Goal: Information Seeking & Learning: Find specific page/section

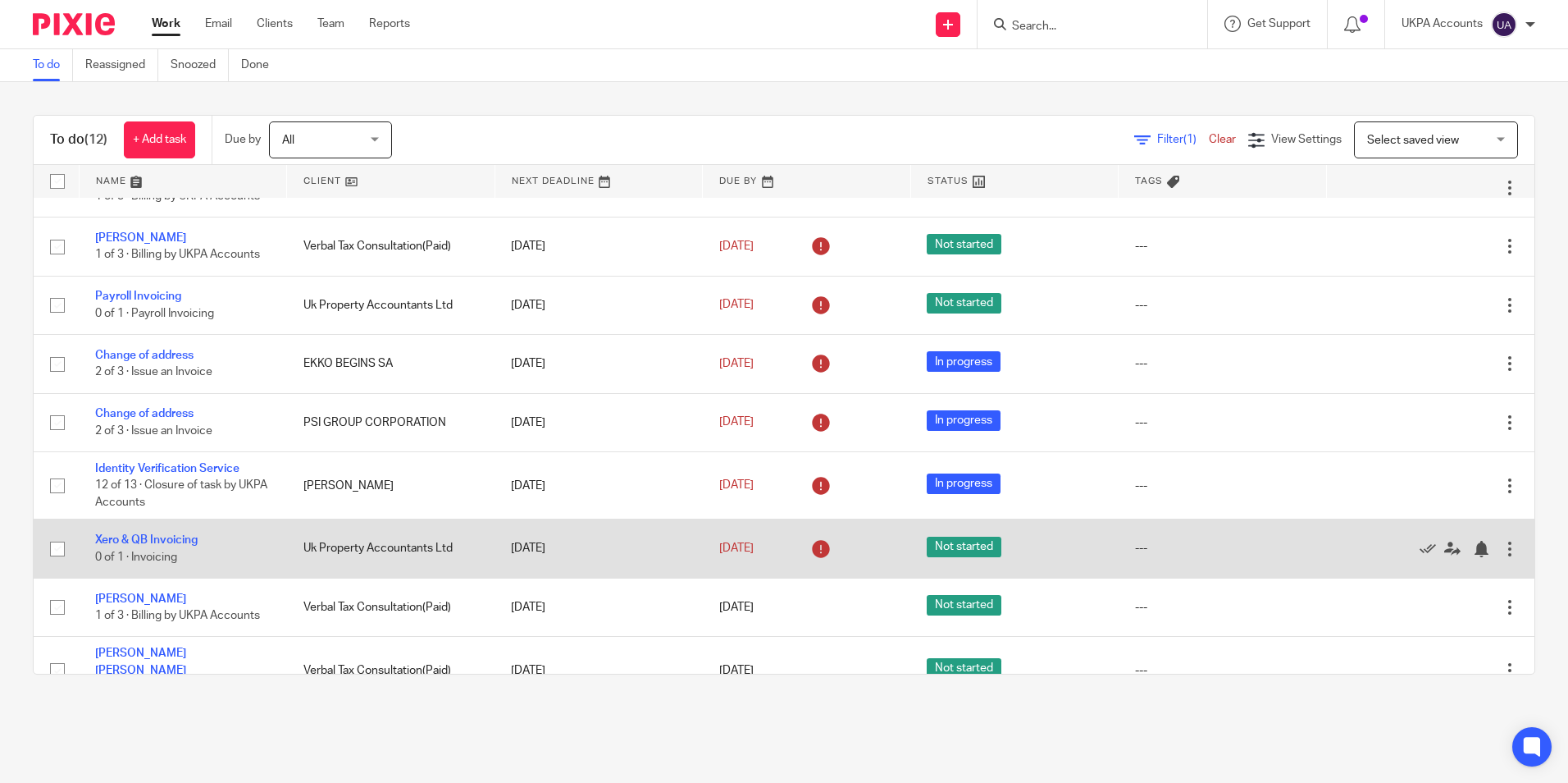
scroll to position [254, 0]
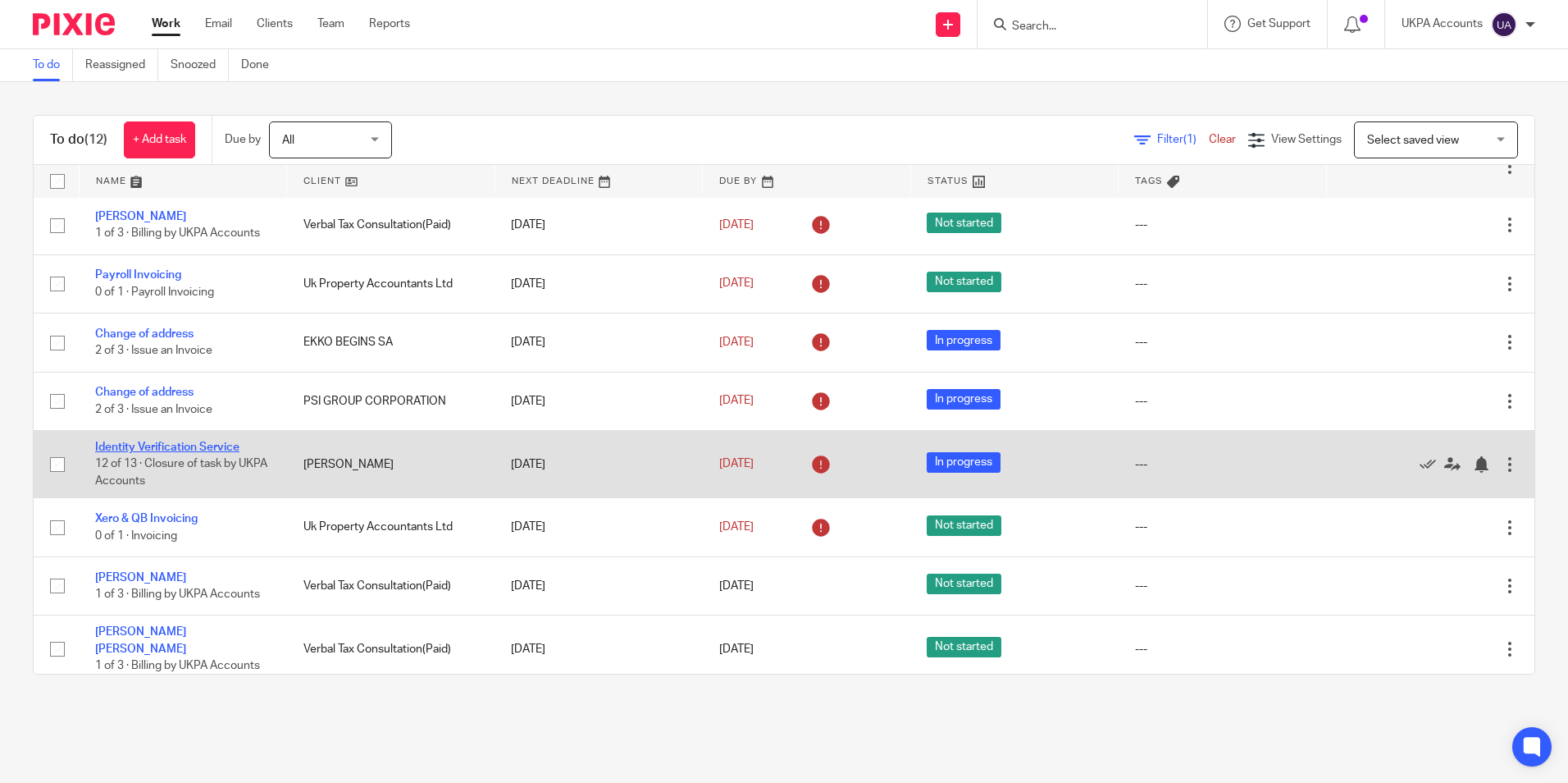
click at [228, 447] on link "Identity Verification Service" at bounding box center [167, 446] width 144 height 11
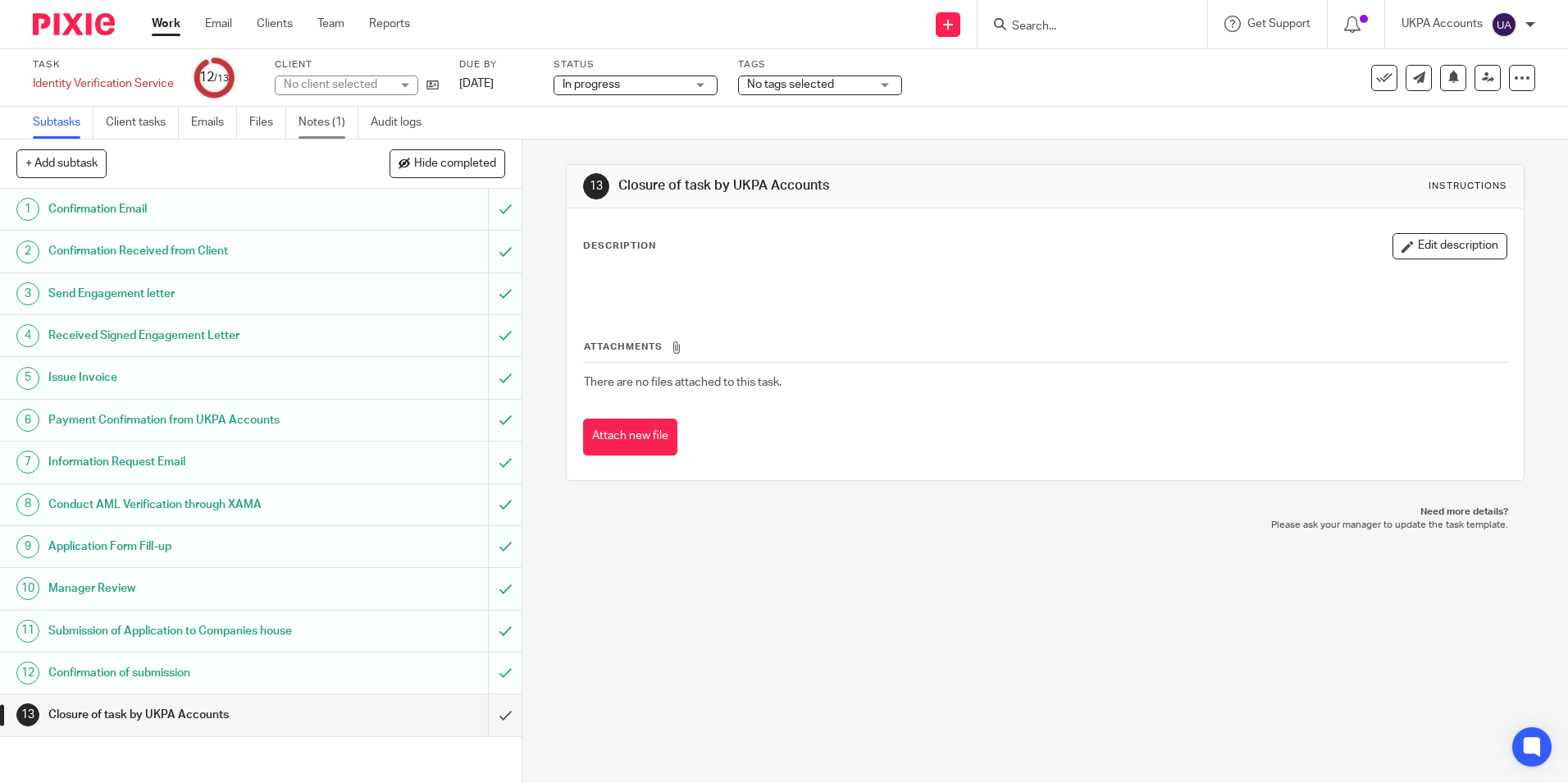
click at [332, 124] on link "Notes (1)" at bounding box center [328, 123] width 60 height 32
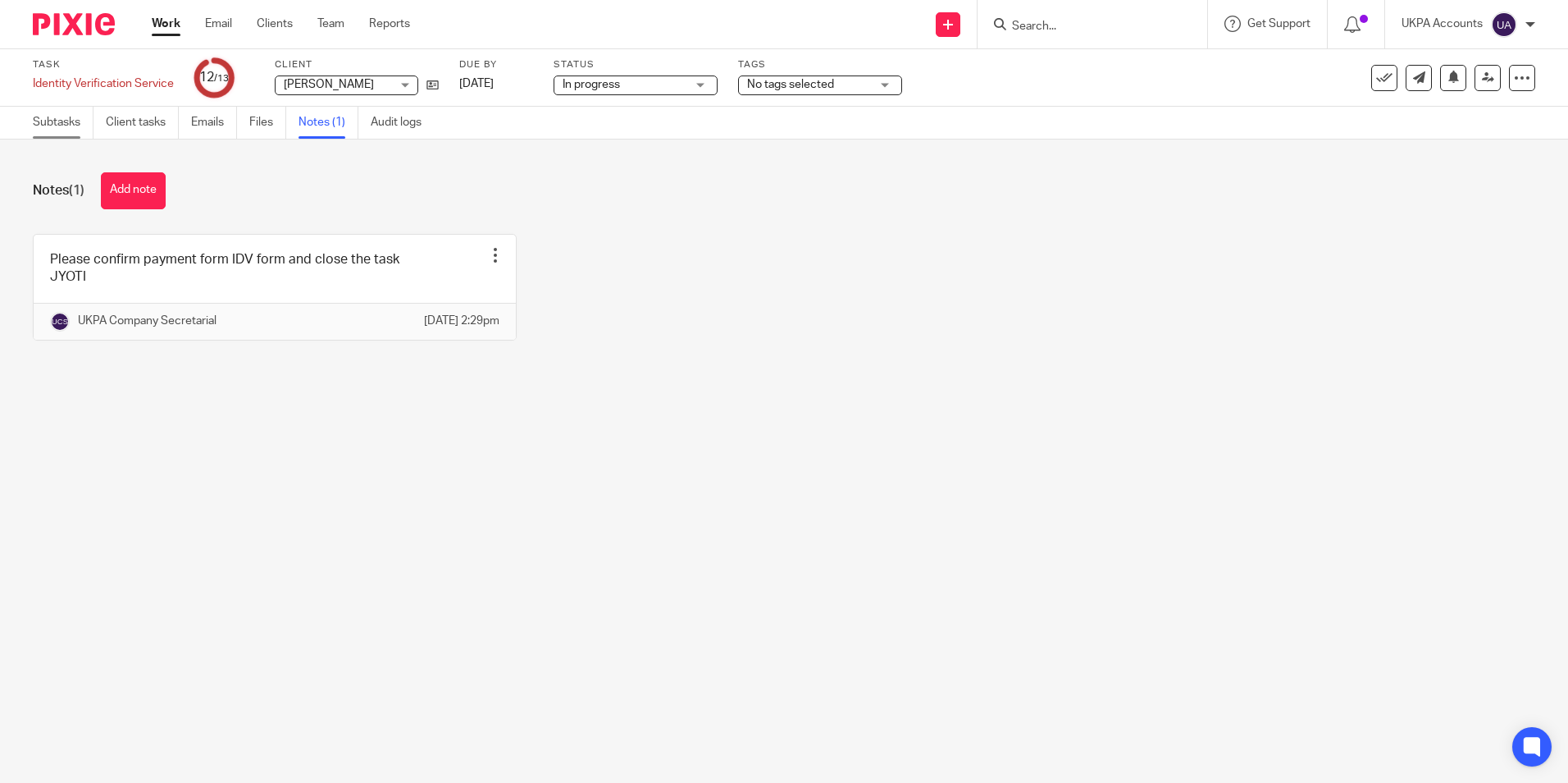
click at [70, 123] on link "Subtasks" at bounding box center [63, 123] width 61 height 32
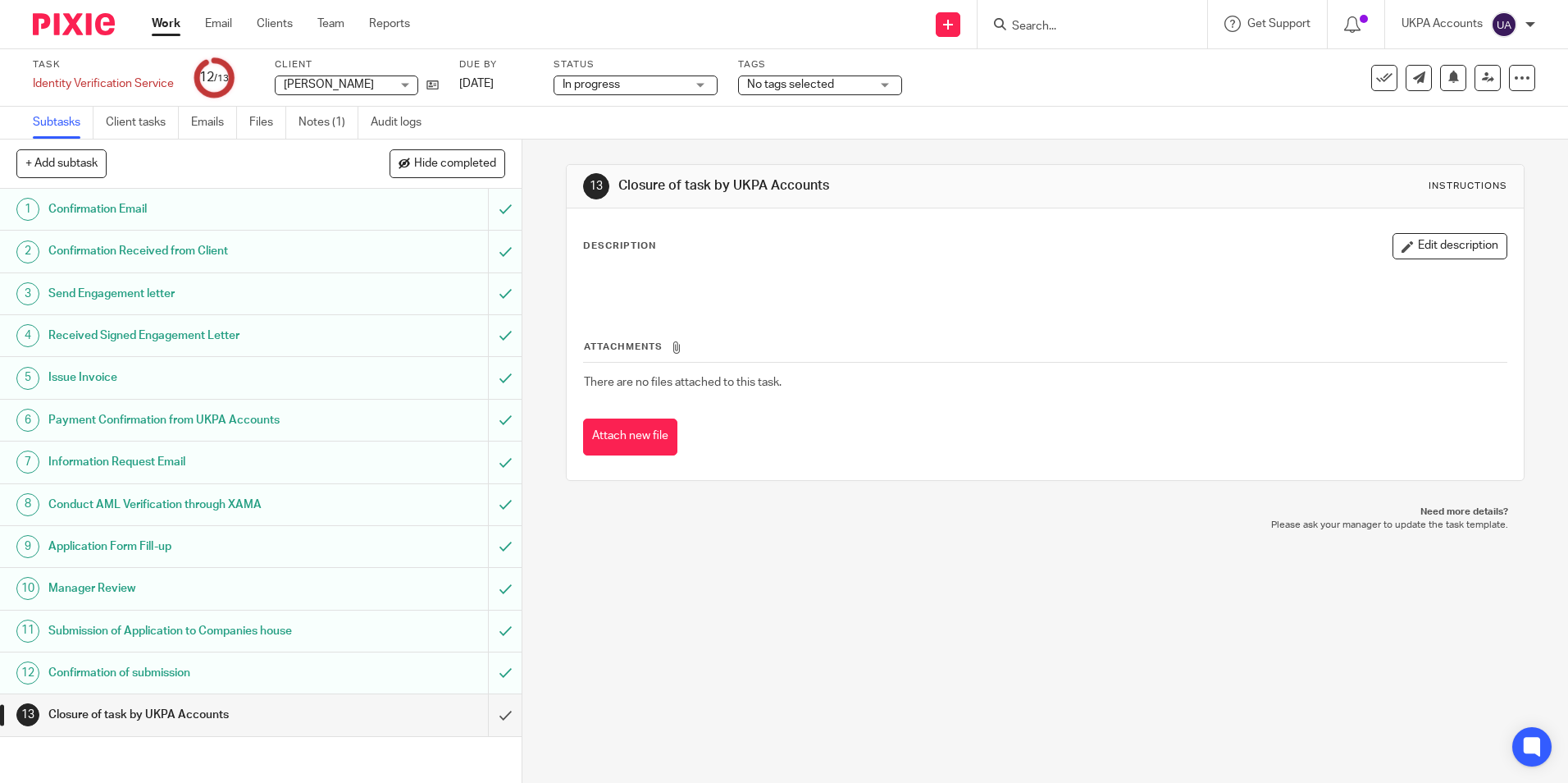
click at [671, 636] on div "13 Closure of task by UKPA Accounts Instructions Description Edit description A…" at bounding box center [1045, 460] width 1045 height 643
click at [163, 30] on link "Work" at bounding box center [165, 23] width 29 height 17
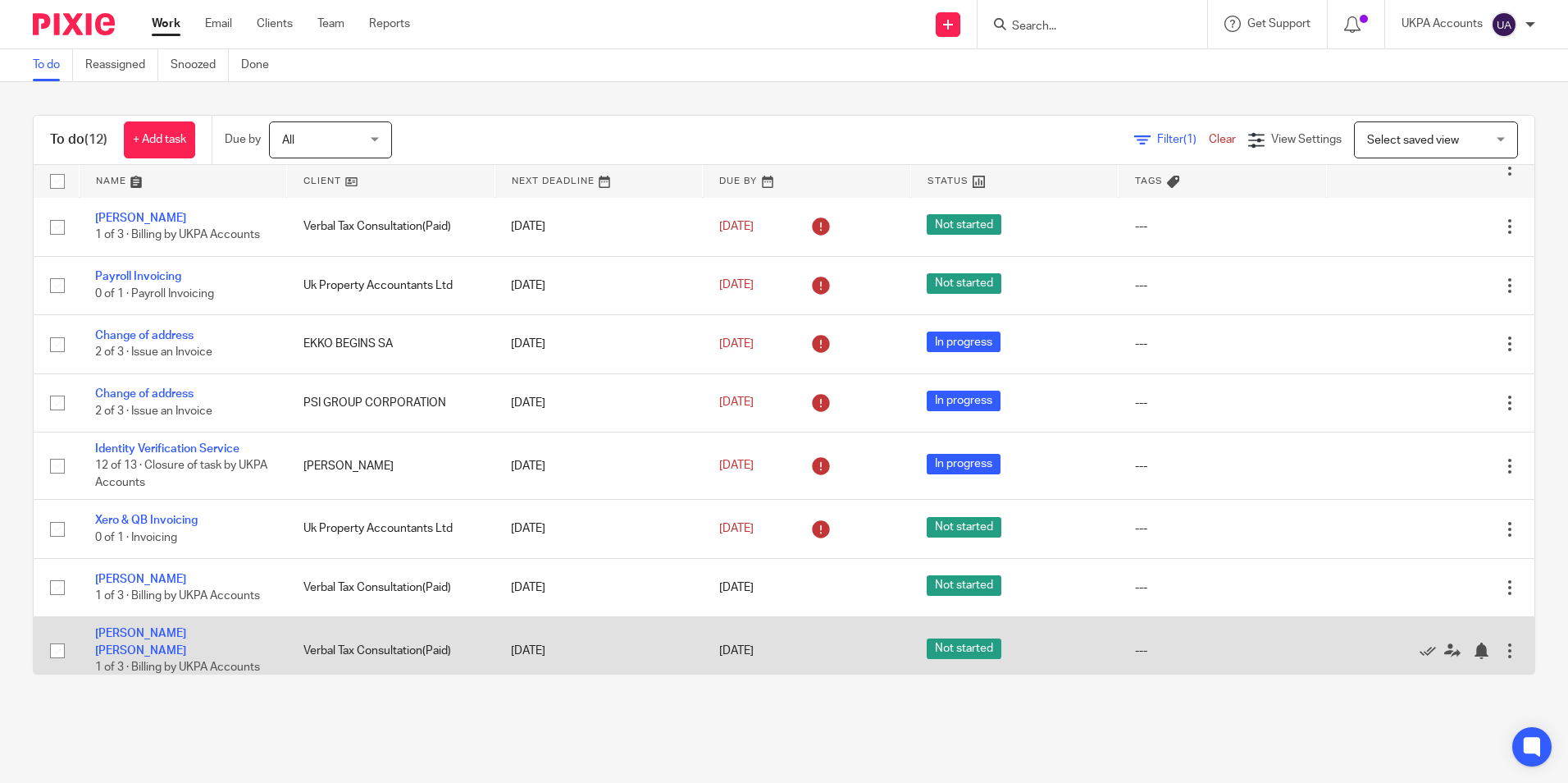
scroll to position [254, 0]
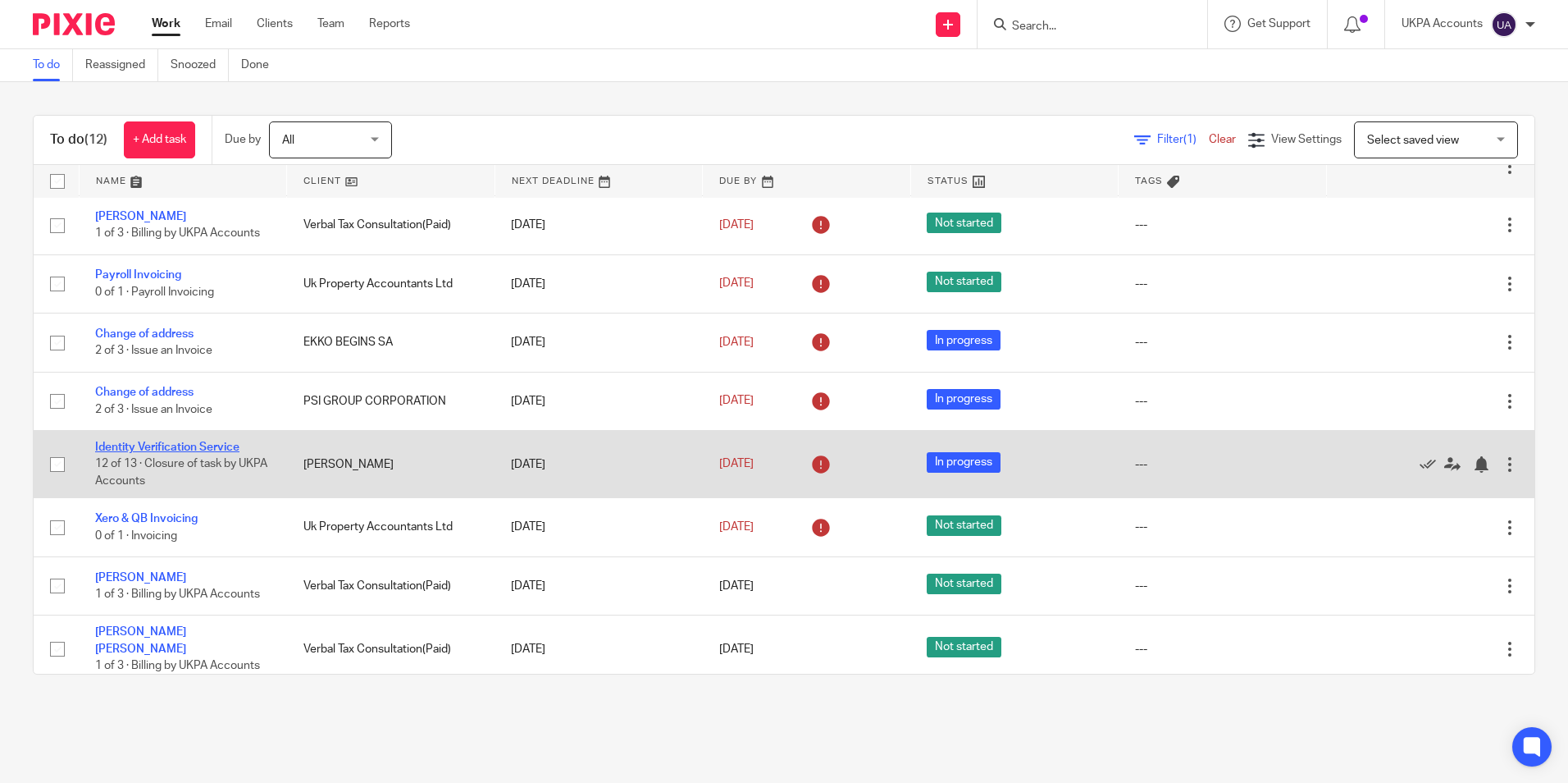
click at [224, 447] on link "Identity Verification Service" at bounding box center [167, 446] width 144 height 11
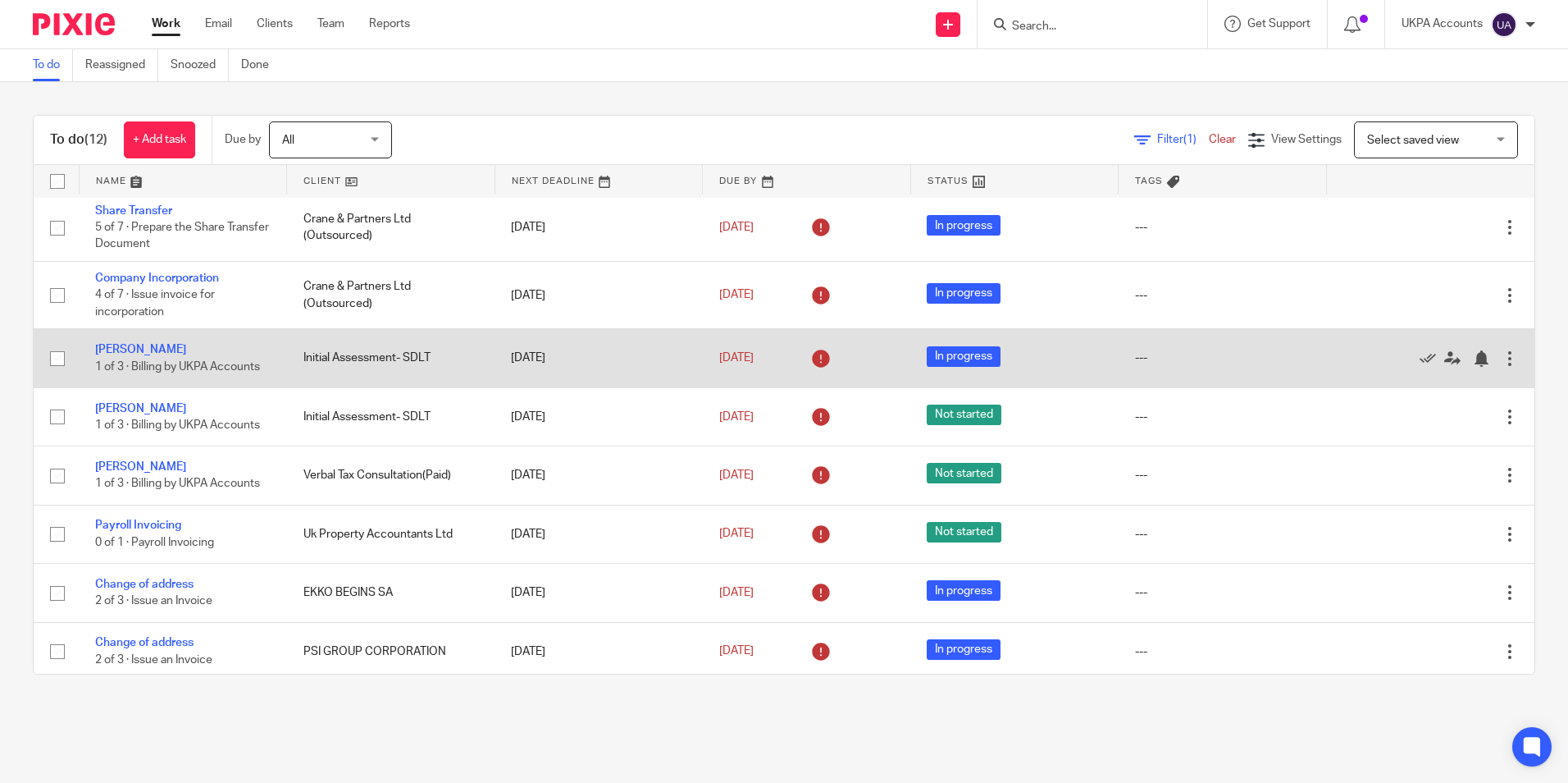
scroll to position [0, 0]
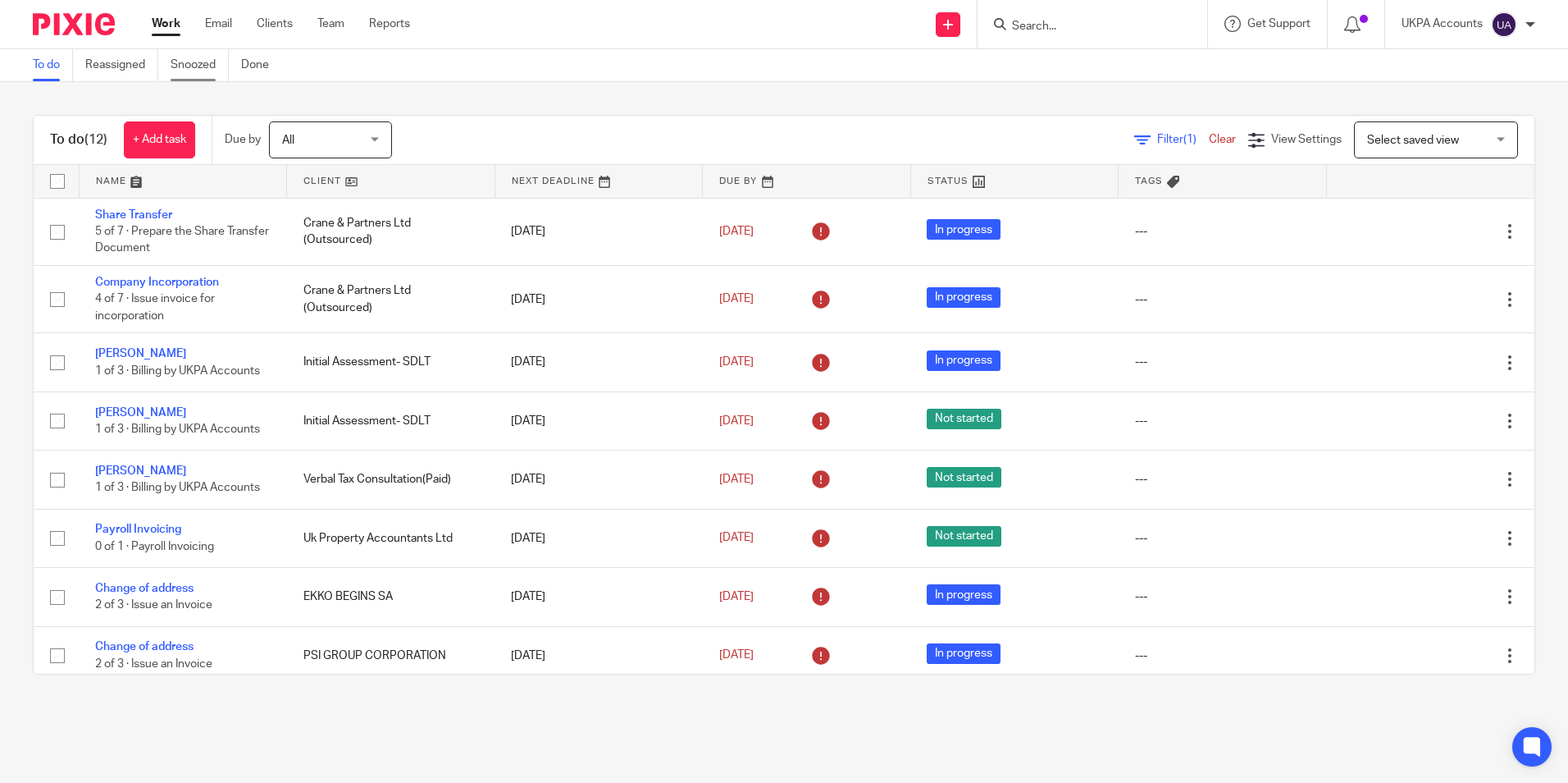
click at [212, 71] on link "Snoozed" at bounding box center [199, 65] width 58 height 32
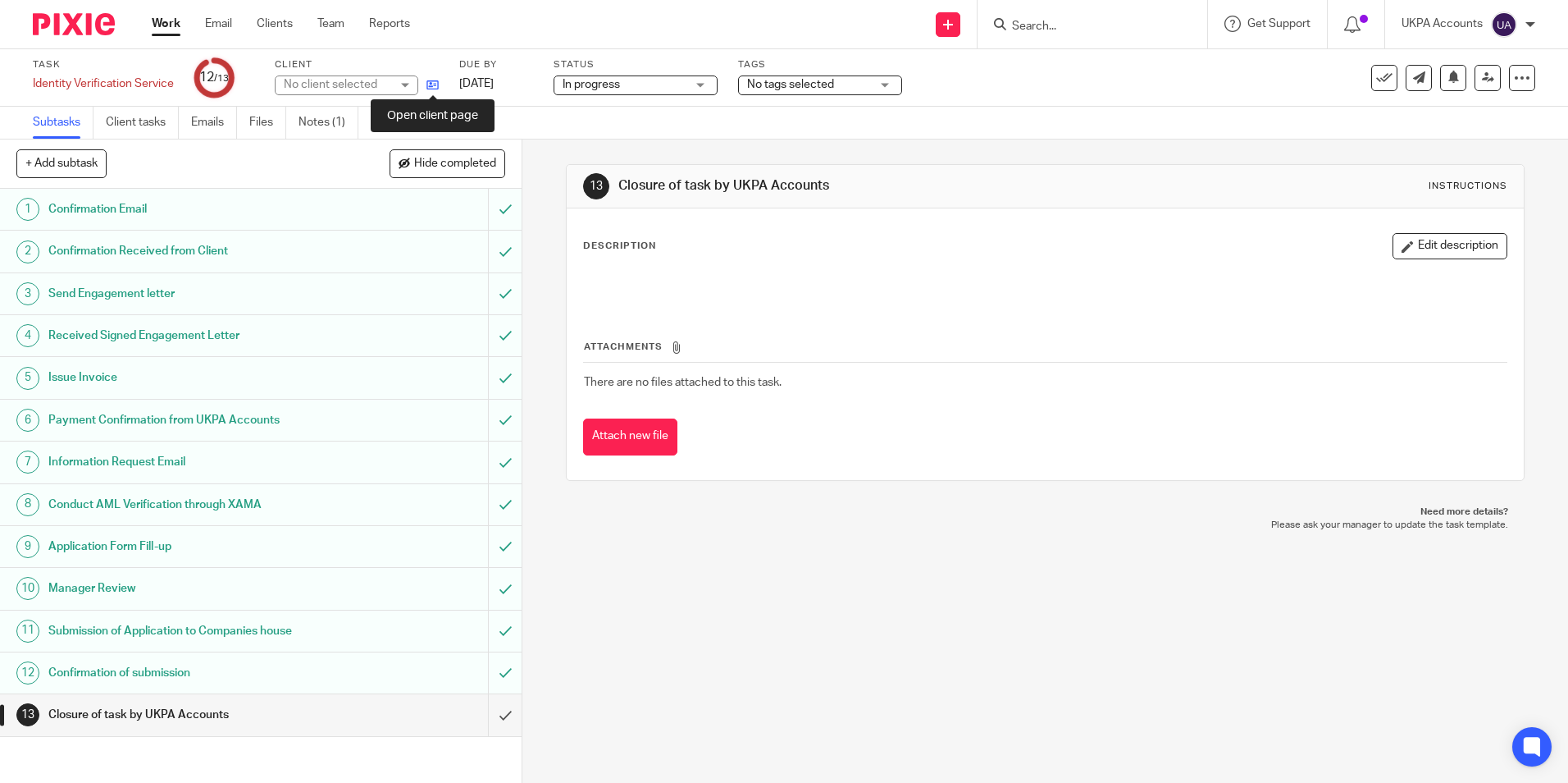
click at [430, 86] on icon at bounding box center [432, 85] width 12 height 12
click at [393, 125] on link "Audit logs" at bounding box center [402, 123] width 63 height 32
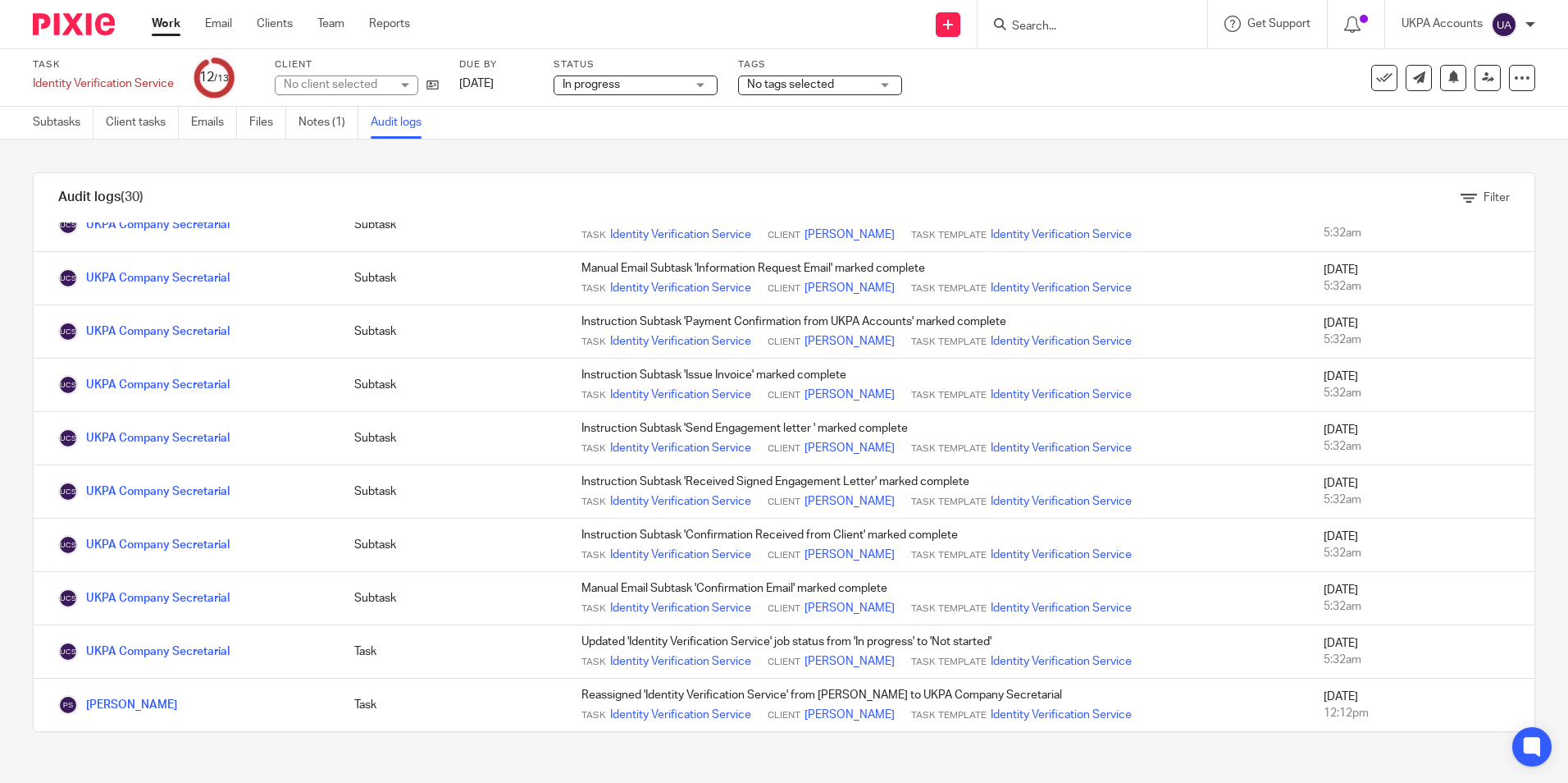
scroll to position [328, 0]
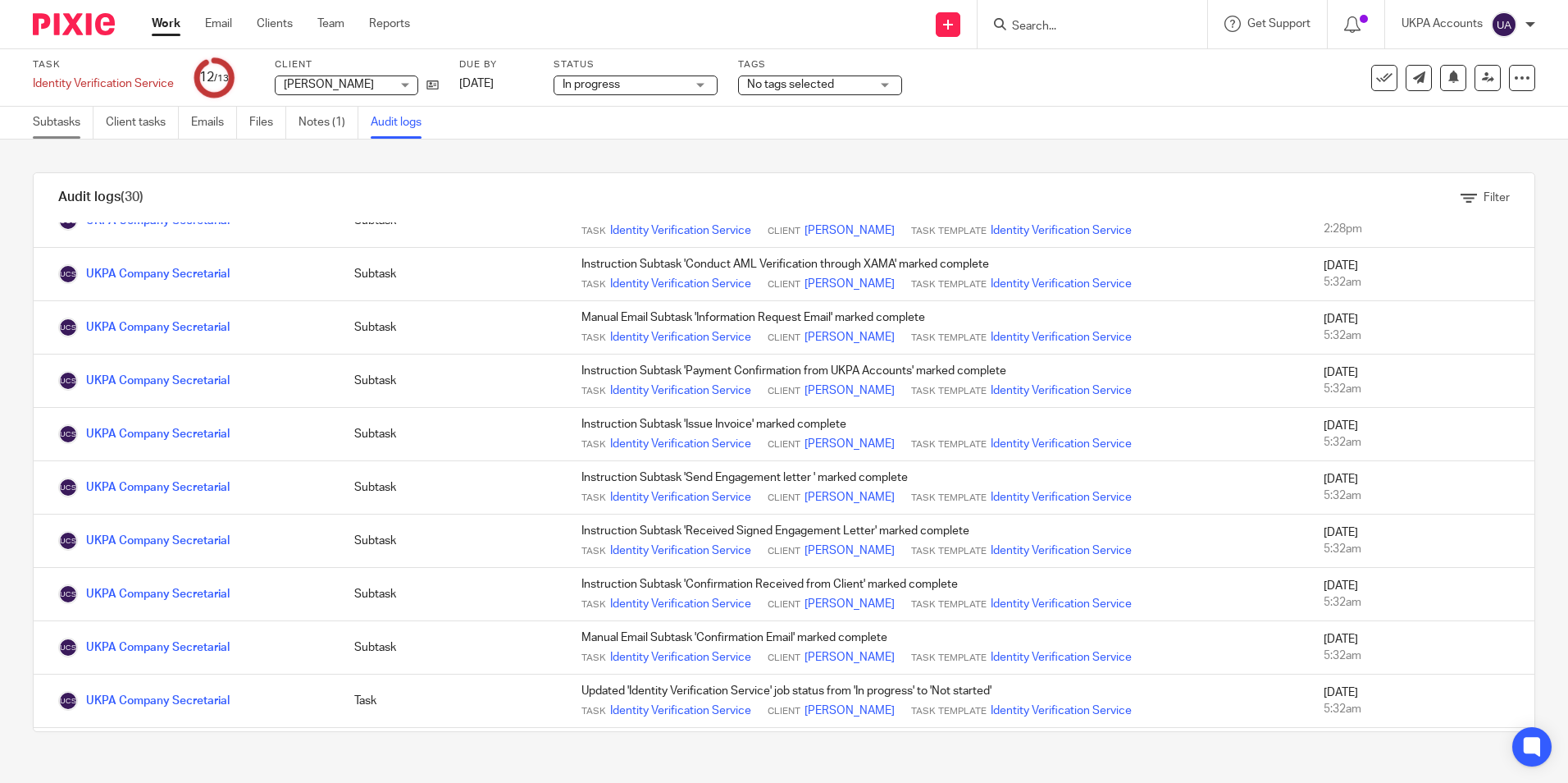
click at [80, 120] on link "Subtasks" at bounding box center [63, 123] width 61 height 32
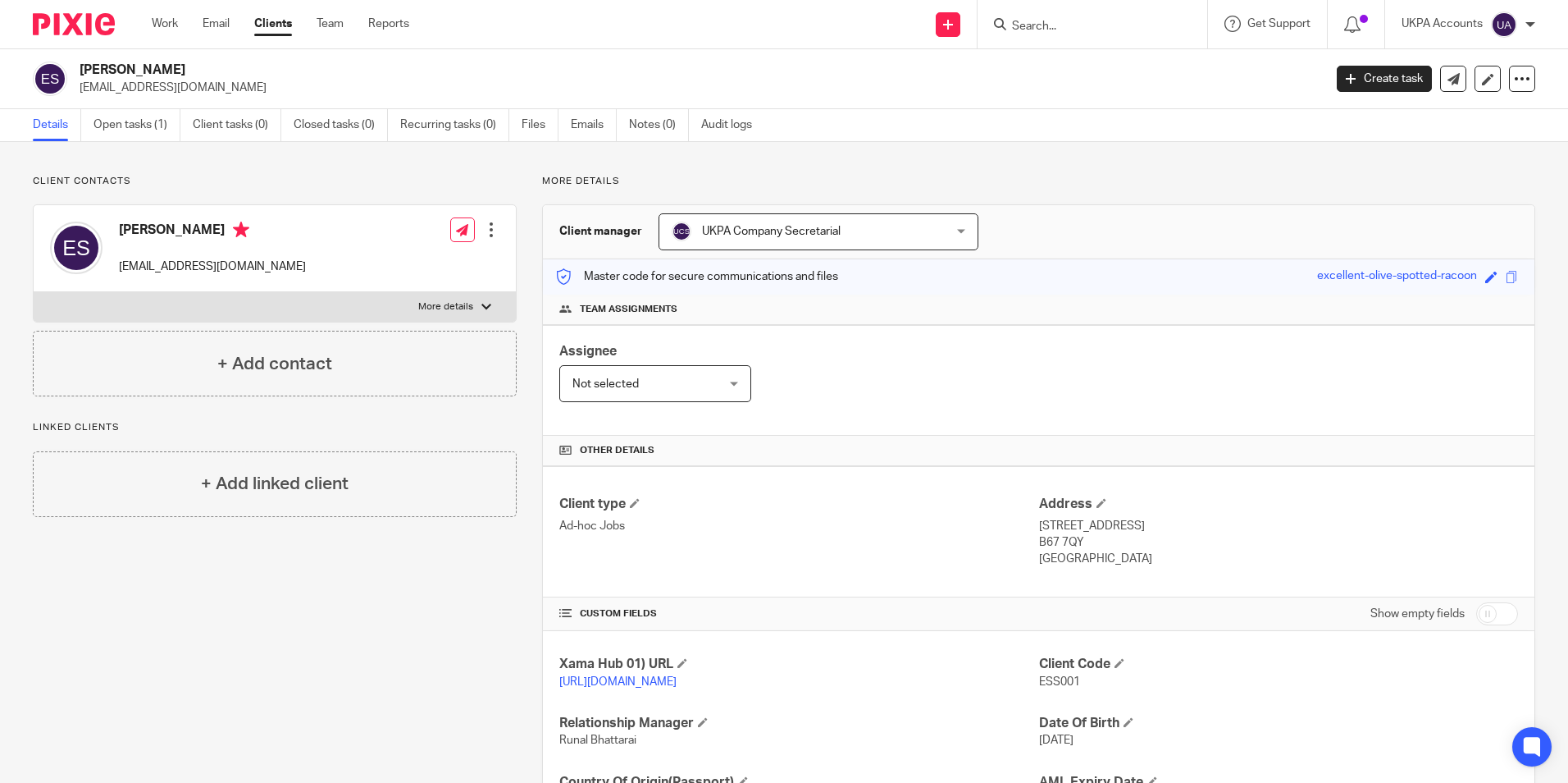
drag, startPoint x: 79, startPoint y: 65, endPoint x: 169, endPoint y: 72, distance: 90.3
click at [169, 72] on div "[PERSON_NAME] [EMAIL_ADDRESS][DOMAIN_NAME]" at bounding box center [672, 79] width 1279 height 35
copy h2 "[PERSON_NAME]"
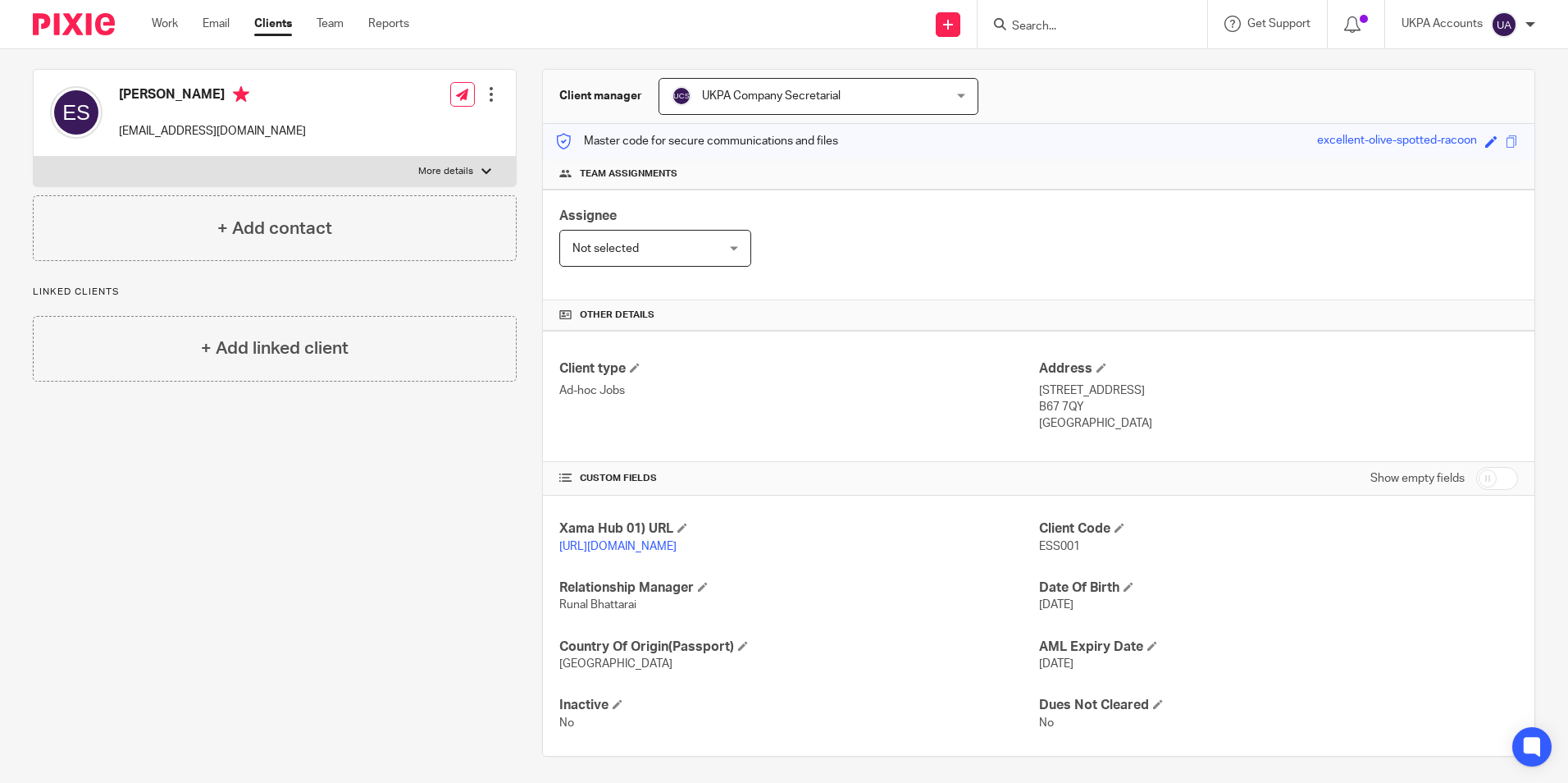
scroll to position [159, 0]
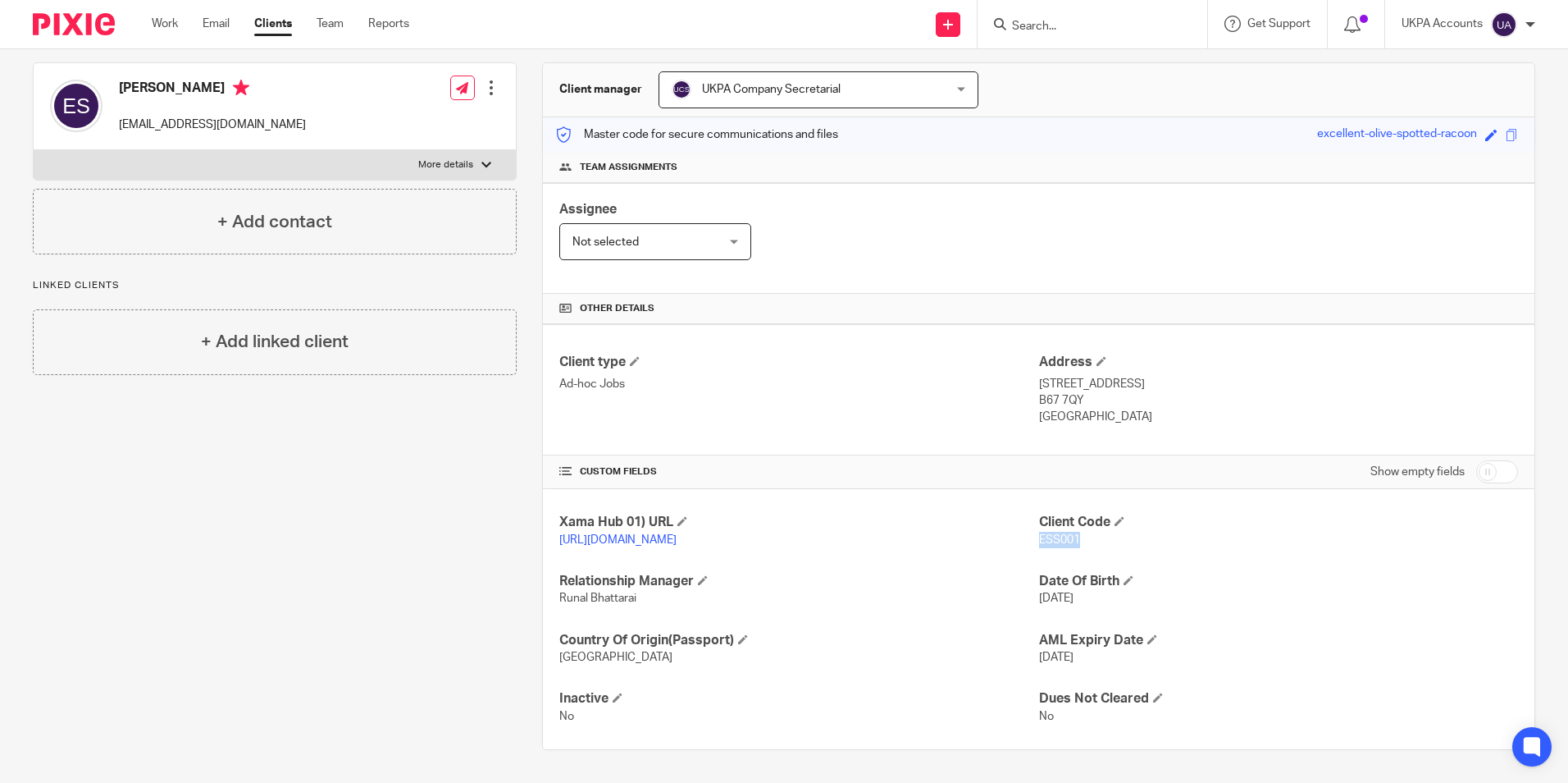
drag, startPoint x: 1031, startPoint y: 523, endPoint x: 1086, endPoint y: 524, distance: 55.0
click at [1086, 532] on p "ESS001" at bounding box center [1278, 539] width 479 height 17
copy span "ESS001"
drag, startPoint x: 115, startPoint y: 65, endPoint x: 148, endPoint y: 71, distance: 33.5
click at [148, 71] on div "[PERSON_NAME] [EMAIL_ADDRESS][DOMAIN_NAME]" at bounding box center [178, 106] width 256 height 70
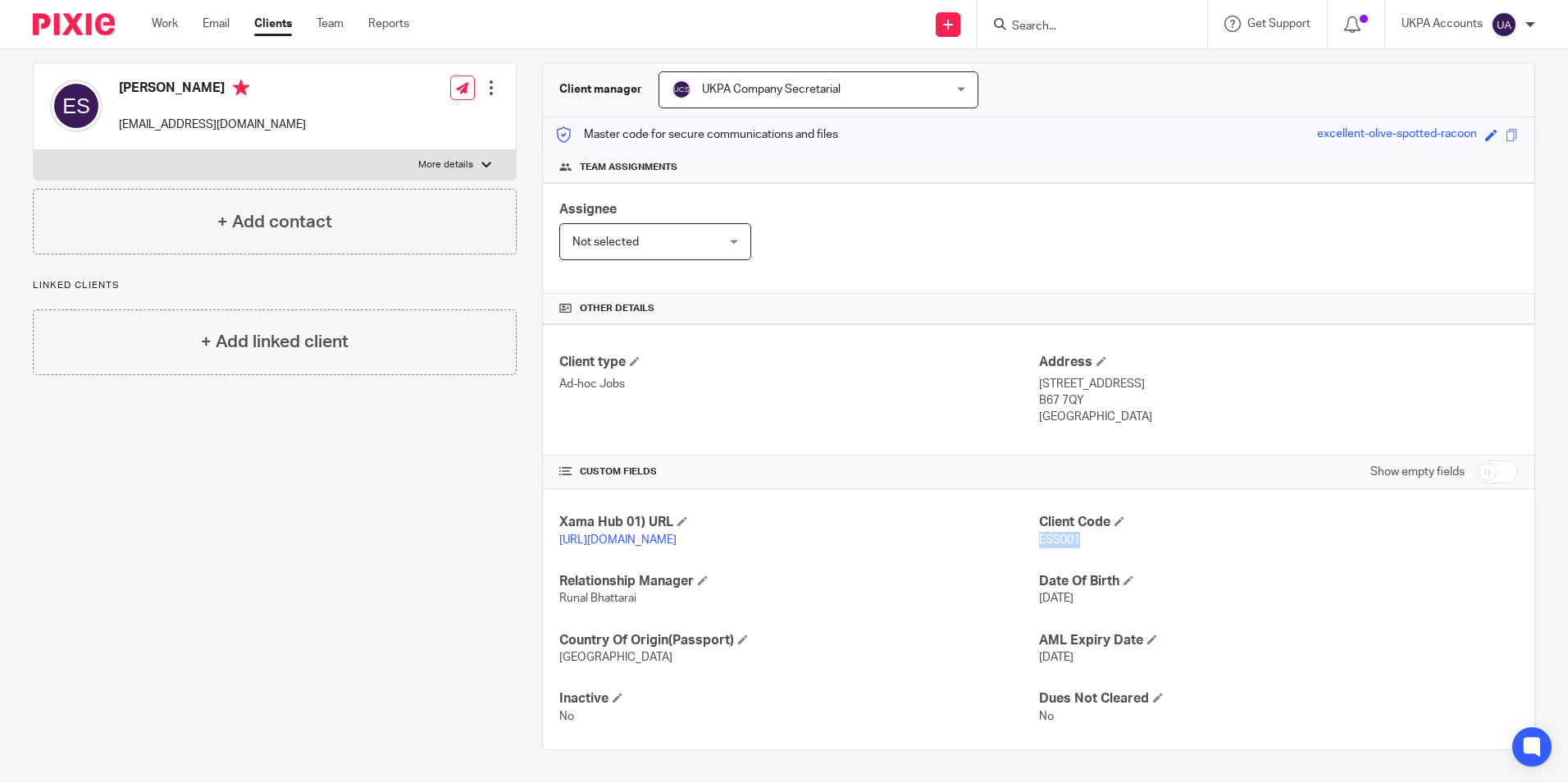
copy h4 "Essa"
drag, startPoint x: 151, startPoint y: 70, endPoint x: 180, endPoint y: 71, distance: 29.0
click at [180, 79] on h4 "[PERSON_NAME]" at bounding box center [212, 90] width 187 height 21
click at [123, 279] on p "Linked clients" at bounding box center [275, 285] width 484 height 13
drag, startPoint x: 151, startPoint y: 69, endPoint x: 185, endPoint y: 73, distance: 34.2
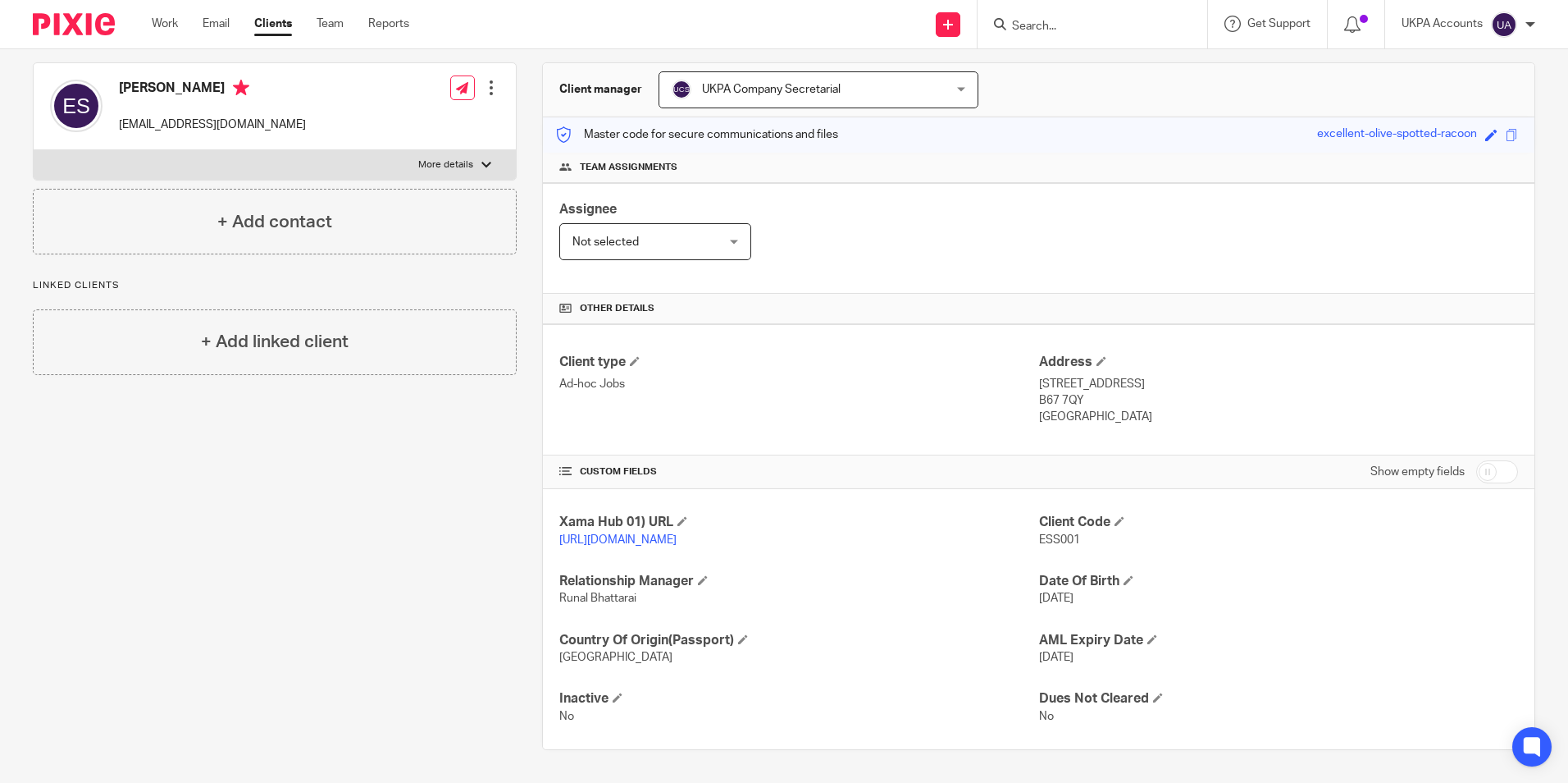
click at [185, 79] on h4 "[PERSON_NAME]" at bounding box center [212, 90] width 187 height 21
copy h4 "Sowe"
drag, startPoint x: 120, startPoint y: 105, endPoint x: 262, endPoint y: 117, distance: 142.5
click at [262, 117] on div "Essa Sowe essasowe979@yahoo.com Edit contact Create client from contact Export …" at bounding box center [275, 107] width 483 height 87
copy p "essasowe979@yahoo.com"
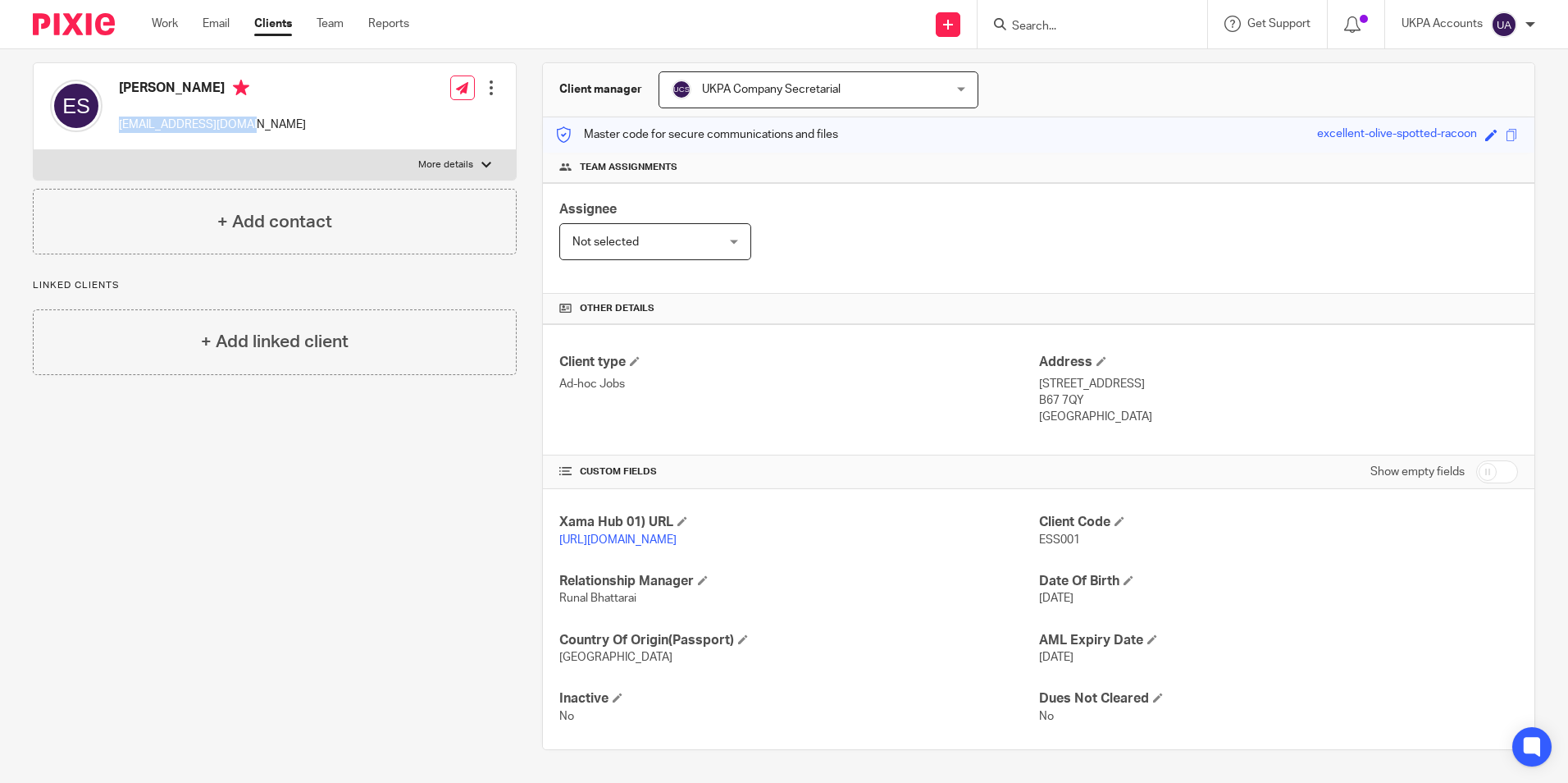
drag, startPoint x: 1031, startPoint y: 365, endPoint x: 1104, endPoint y: 373, distance: 73.4
click at [1104, 376] on p "55 Ford Street, Smethwick, West Midlands" at bounding box center [1278, 384] width 479 height 17
copy p "55 Ford Street"
drag, startPoint x: 1113, startPoint y: 365, endPoint x: 1165, endPoint y: 371, distance: 52.3
click at [1165, 376] on p "55 Ford Street, Smethwick, West Midlands" at bounding box center [1278, 384] width 479 height 17
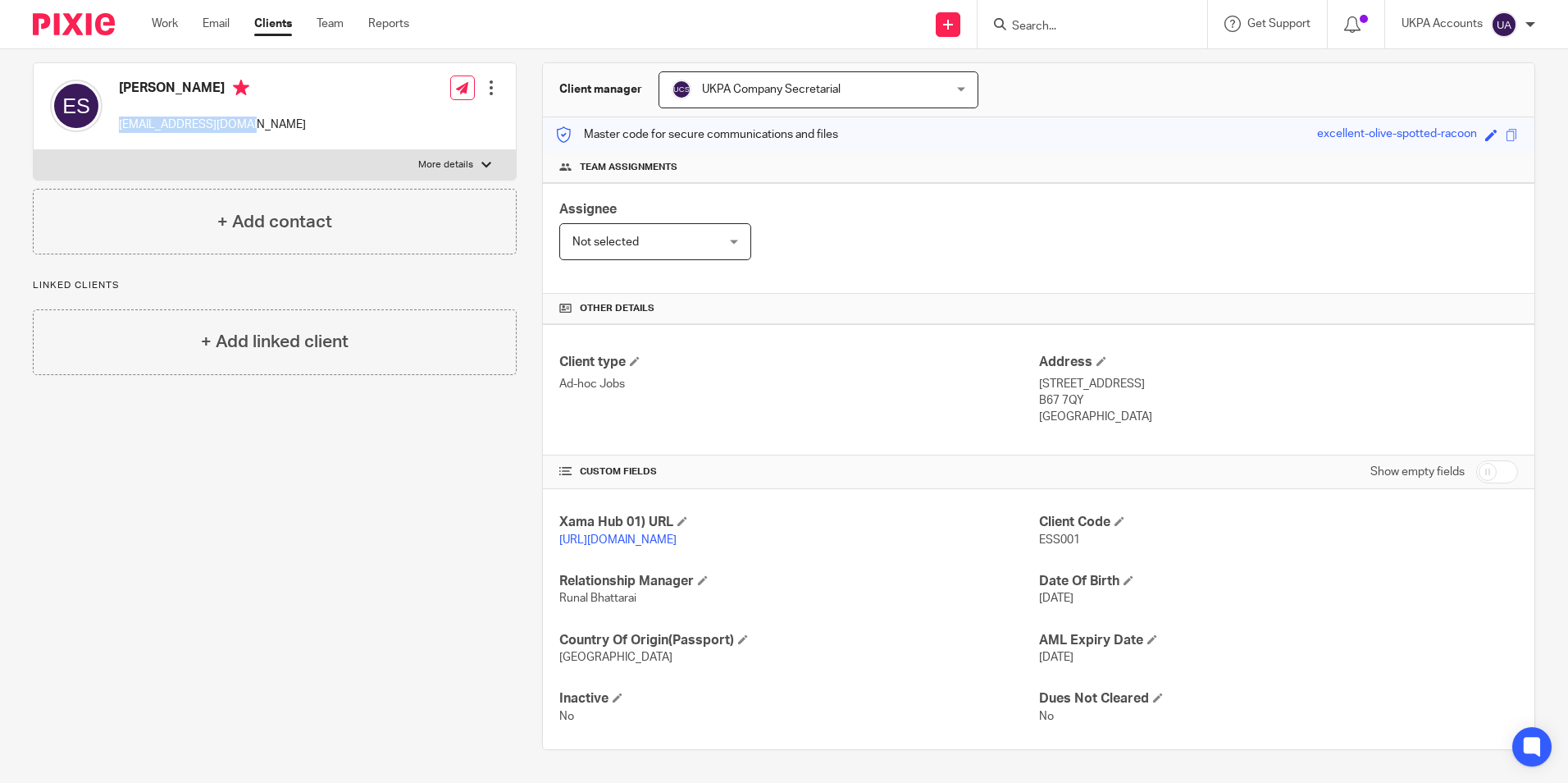
copy p "Smethwick"
drag, startPoint x: 1176, startPoint y: 368, endPoint x: 1246, endPoint y: 370, distance: 70.0
click at [1246, 376] on p "55 Ford Street, Smethwick, West Midlands" at bounding box center [1278, 384] width 479 height 17
copy p "West Midlands"
drag, startPoint x: 1028, startPoint y: 382, endPoint x: 1072, endPoint y: 384, distance: 44.0
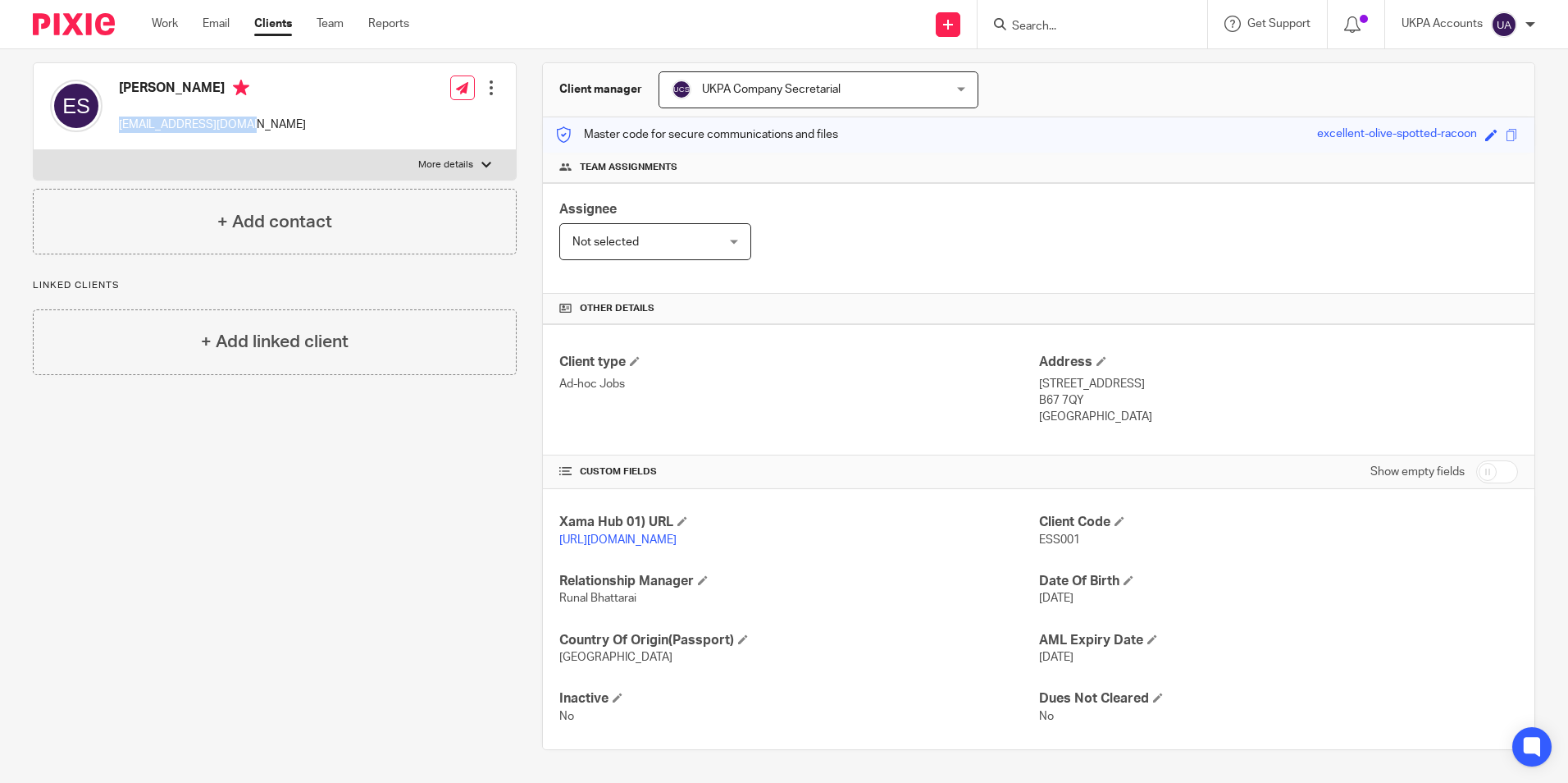
click at [1072, 384] on div "Client type Ad-hoc Jobs Address 55 Ford Street, Smethwick, West Midlands B67 7Q…" at bounding box center [1038, 390] width 991 height 131
click at [910, 402] on div "Client type Ad-hoc Jobs" at bounding box center [798, 389] width 479 height 72
drag, startPoint x: 1032, startPoint y: 384, endPoint x: 1084, endPoint y: 383, distance: 52.0
click at [1084, 392] on p "B67 7QY" at bounding box center [1278, 400] width 479 height 17
copy p "B67 7QY"
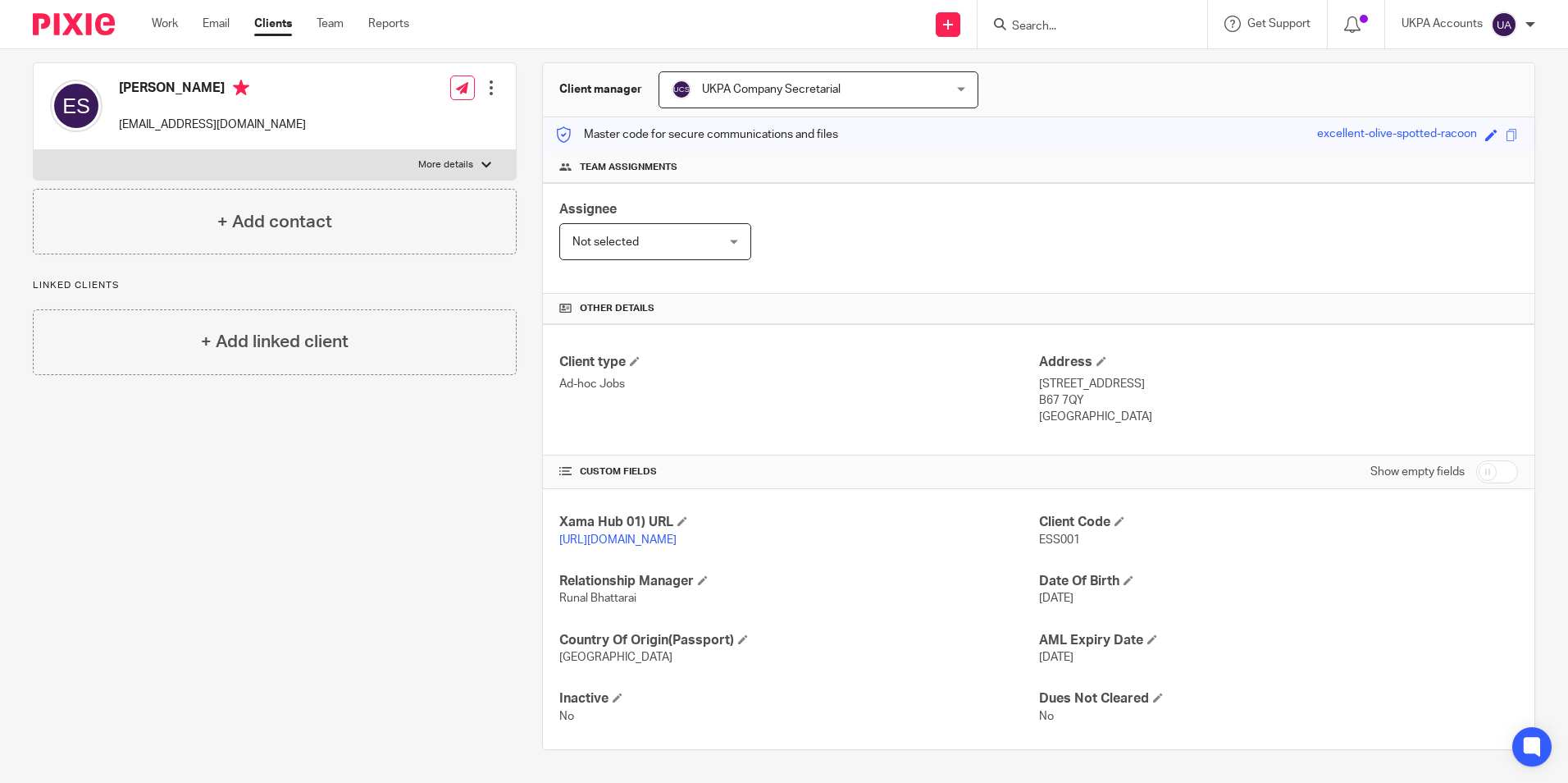
drag, startPoint x: 1031, startPoint y: 400, endPoint x: 1135, endPoint y: 410, distance: 104.5
click at [1135, 410] on div "Client type Ad-hoc Jobs Address 55 Ford Street, Smethwick, West Midlands B67 7Q…" at bounding box center [1038, 390] width 991 height 131
copy p "[GEOGRAPHIC_DATA]"
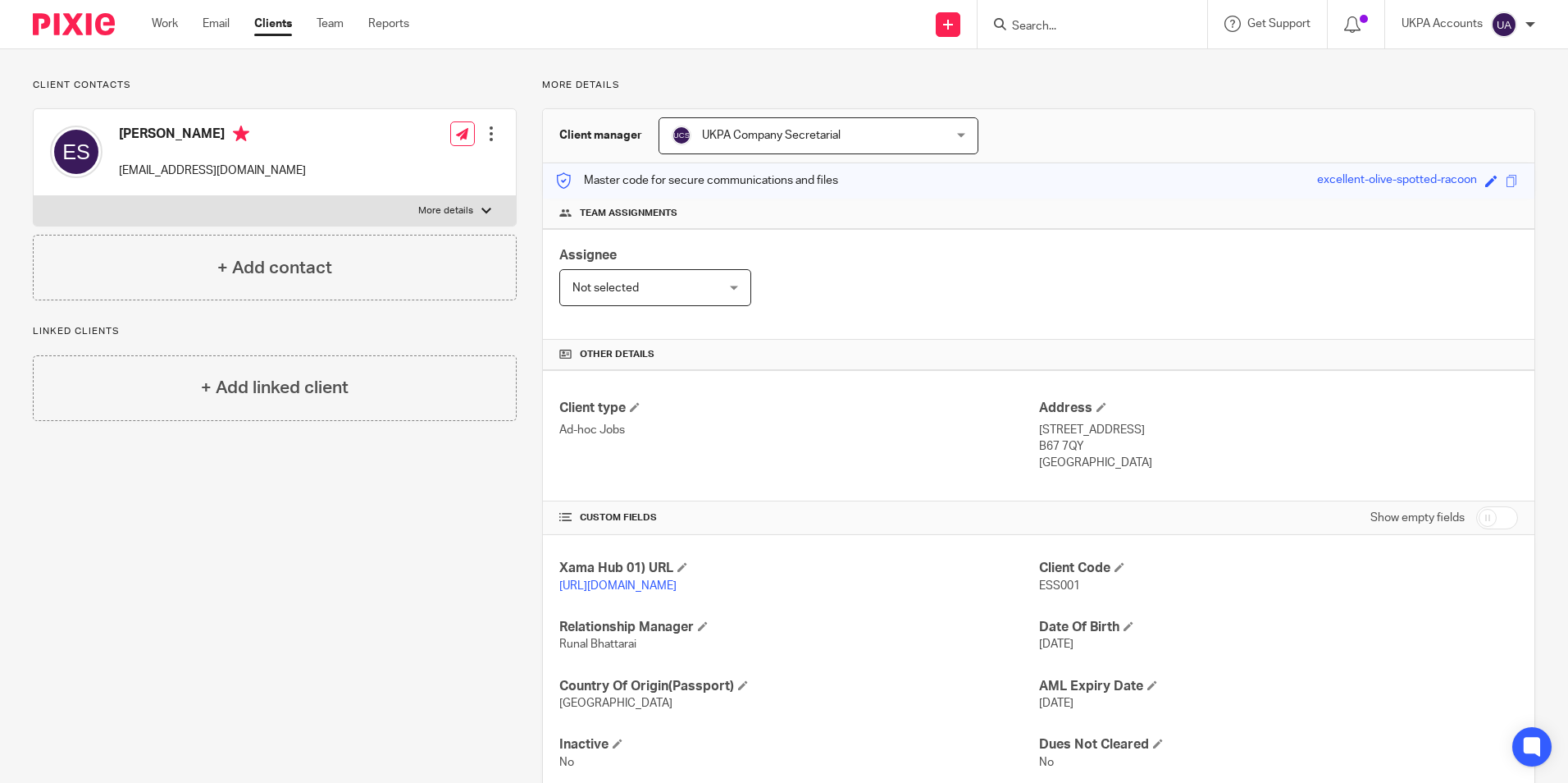
scroll to position [0, 0]
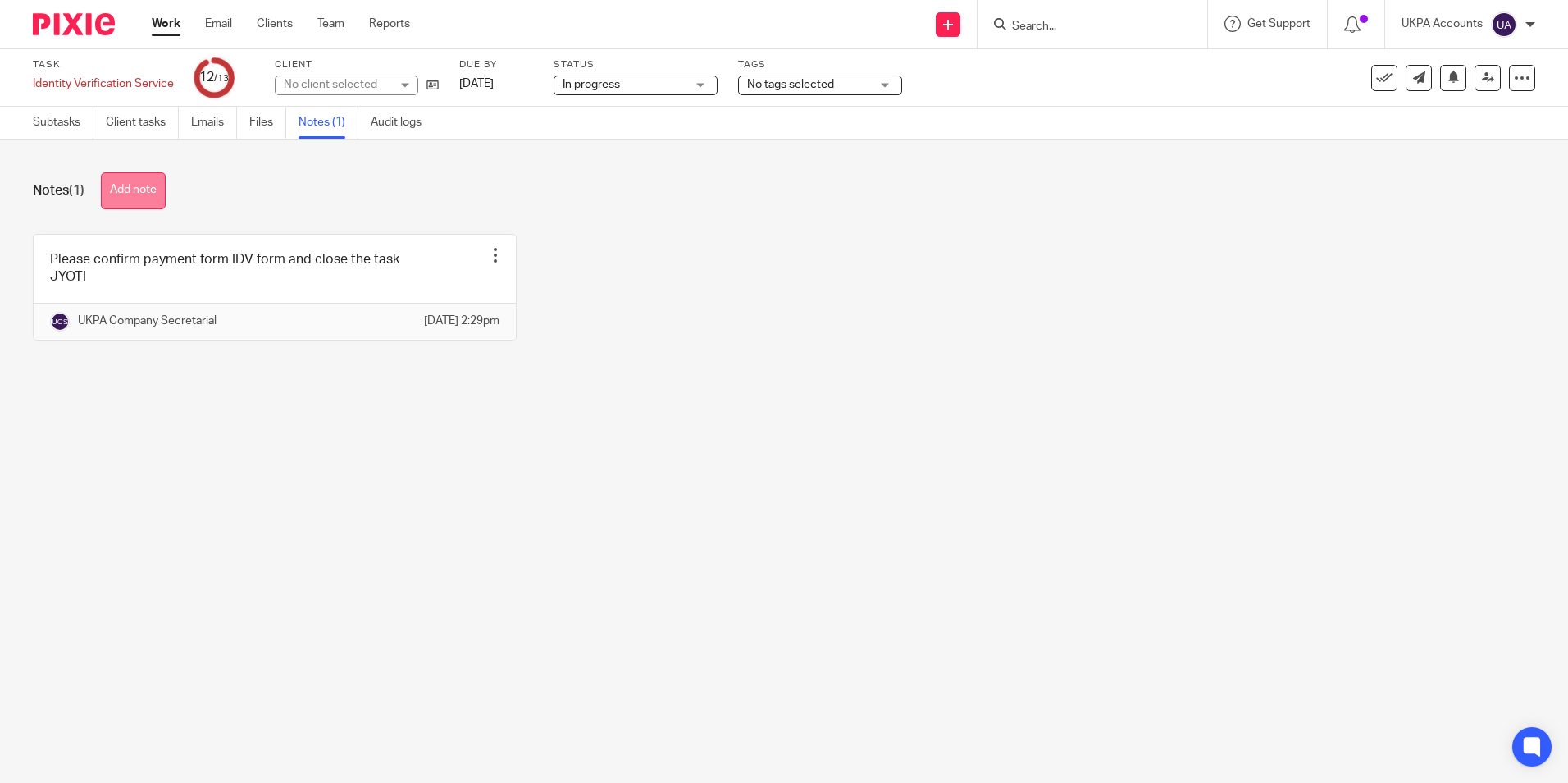
click at [140, 183] on button "Add note" at bounding box center [133, 191] width 65 height 37
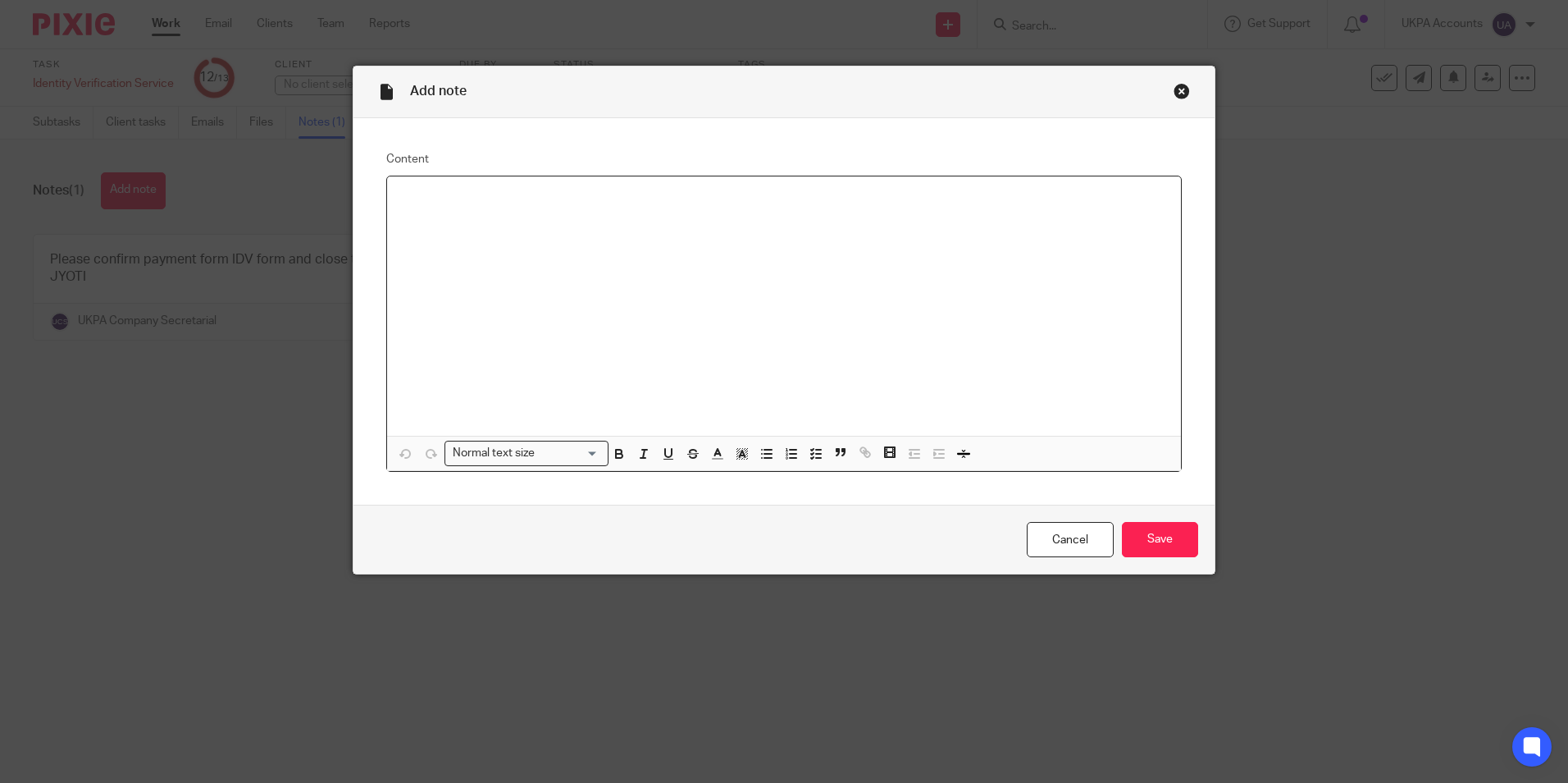
paste div
click at [1140, 545] on input "Save" at bounding box center [1160, 539] width 77 height 36
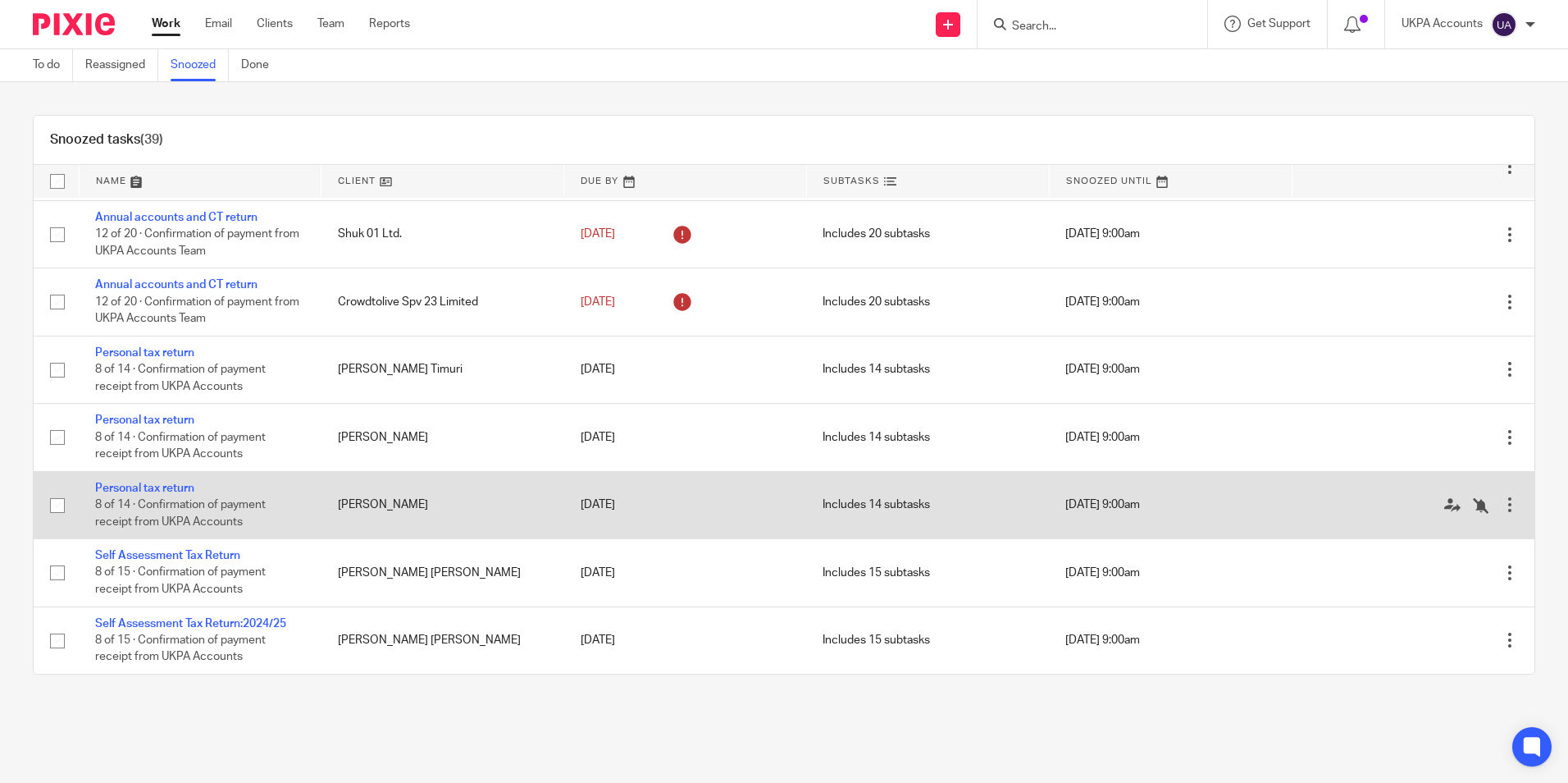
scroll to position [2173, 0]
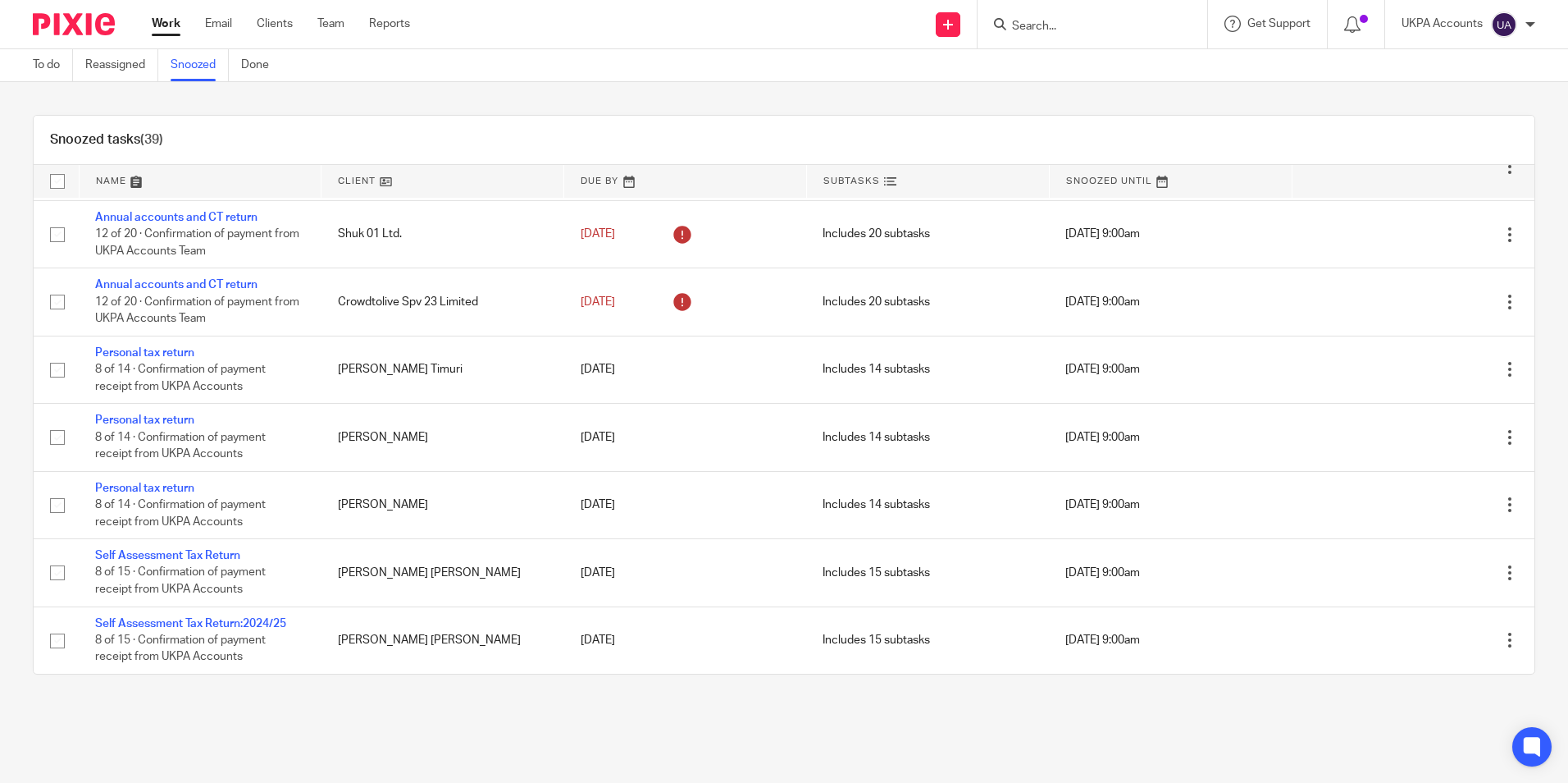
click at [1033, 23] on input "Search" at bounding box center [1084, 27] width 148 height 15
paste input "[PERSON_NAME]"
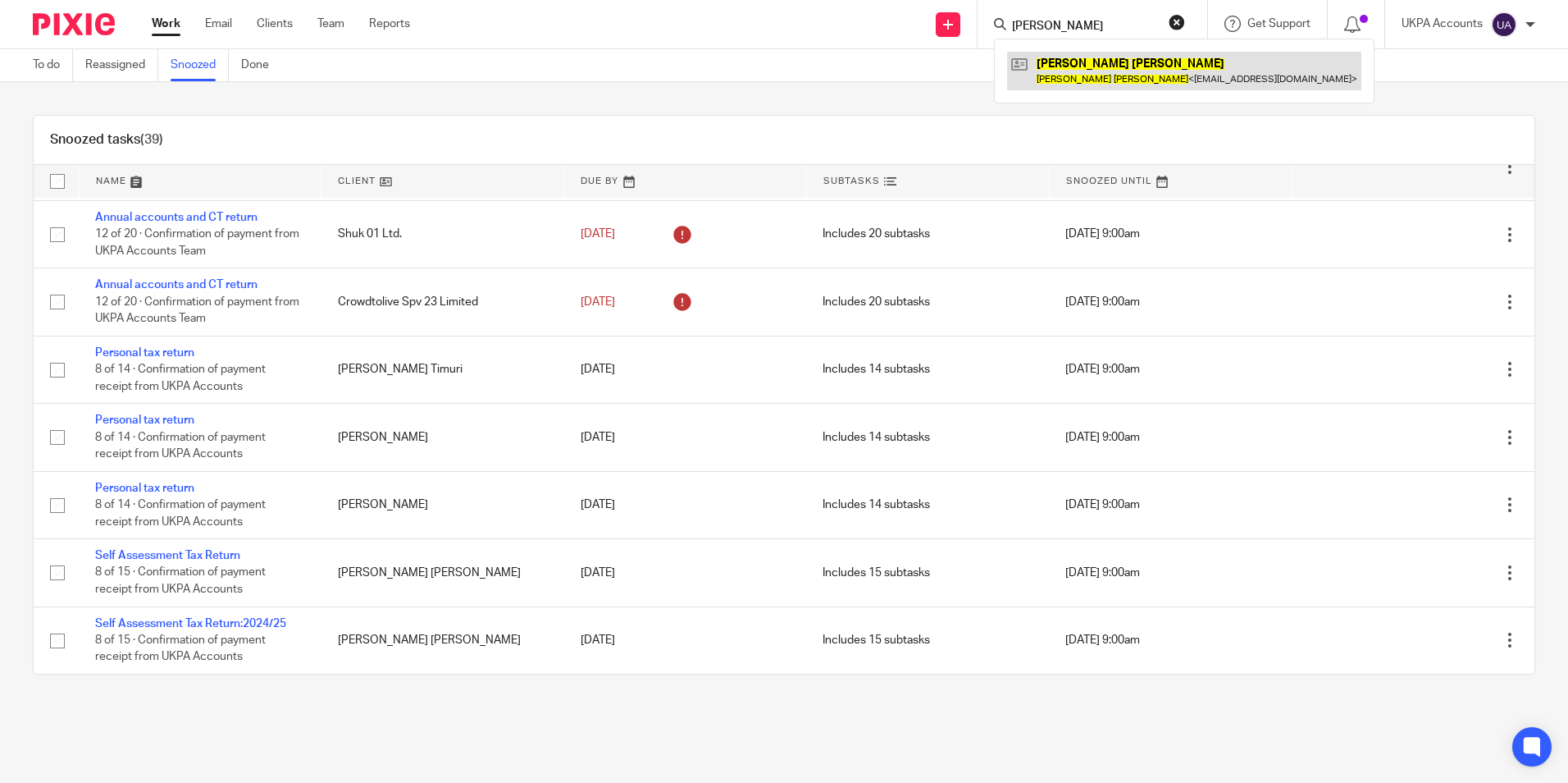
type input "[PERSON_NAME]"
click at [1074, 66] on link at bounding box center [1184, 70] width 354 height 37
click at [57, 67] on link "To do" at bounding box center [53, 65] width 40 height 32
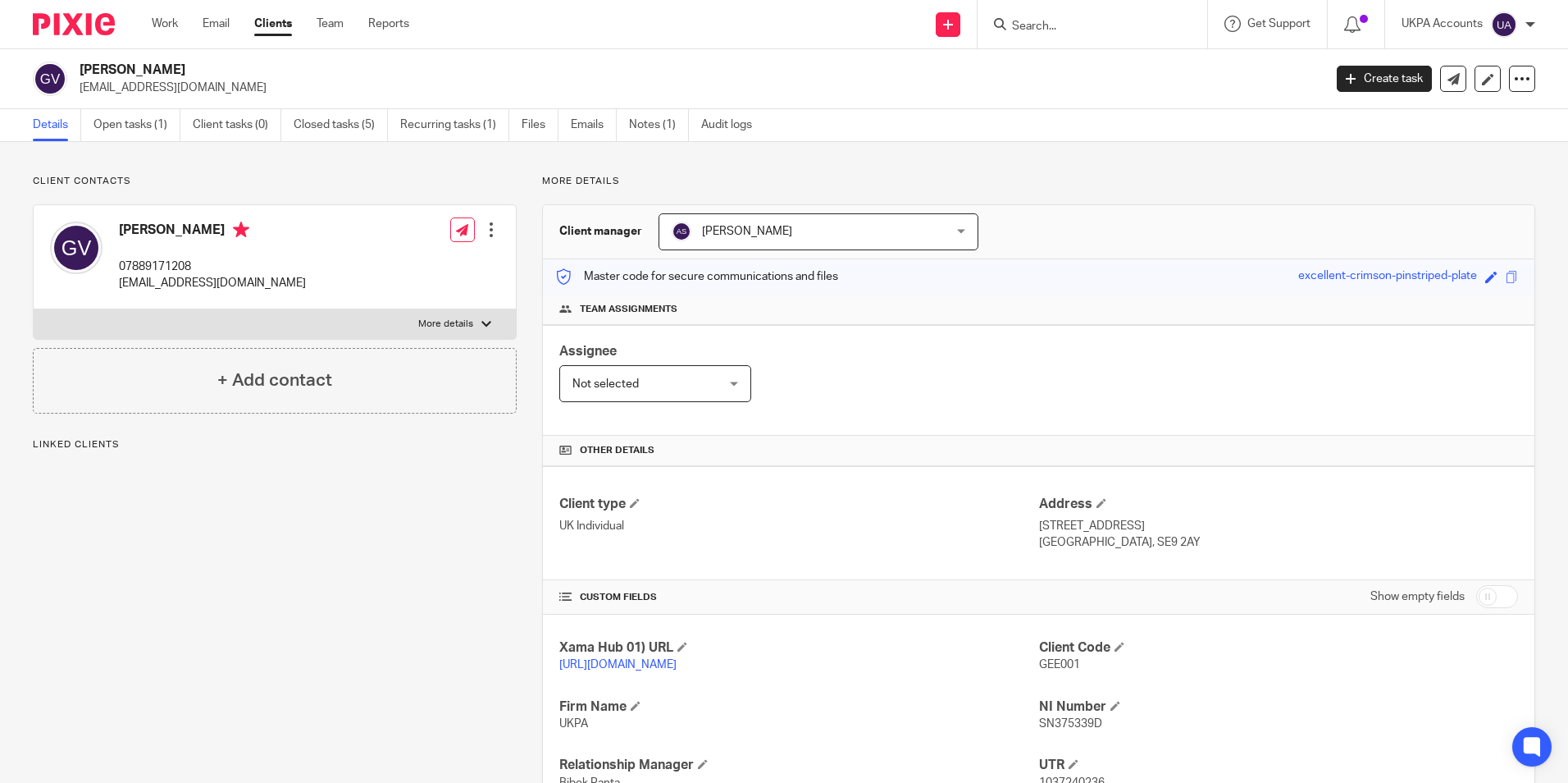
drag, startPoint x: 78, startPoint y: 85, endPoint x: 255, endPoint y: 93, distance: 177.2
click at [255, 93] on div "[PERSON_NAME] [EMAIL_ADDRESS][DOMAIN_NAME]" at bounding box center [672, 79] width 1279 height 35
copy p "[EMAIL_ADDRESS][DOMAIN_NAME]"
click at [323, 123] on link "Closed tasks (5)" at bounding box center [341, 124] width 94 height 32
click at [129, 126] on link "Open tasks (1)" at bounding box center [137, 124] width 87 height 32
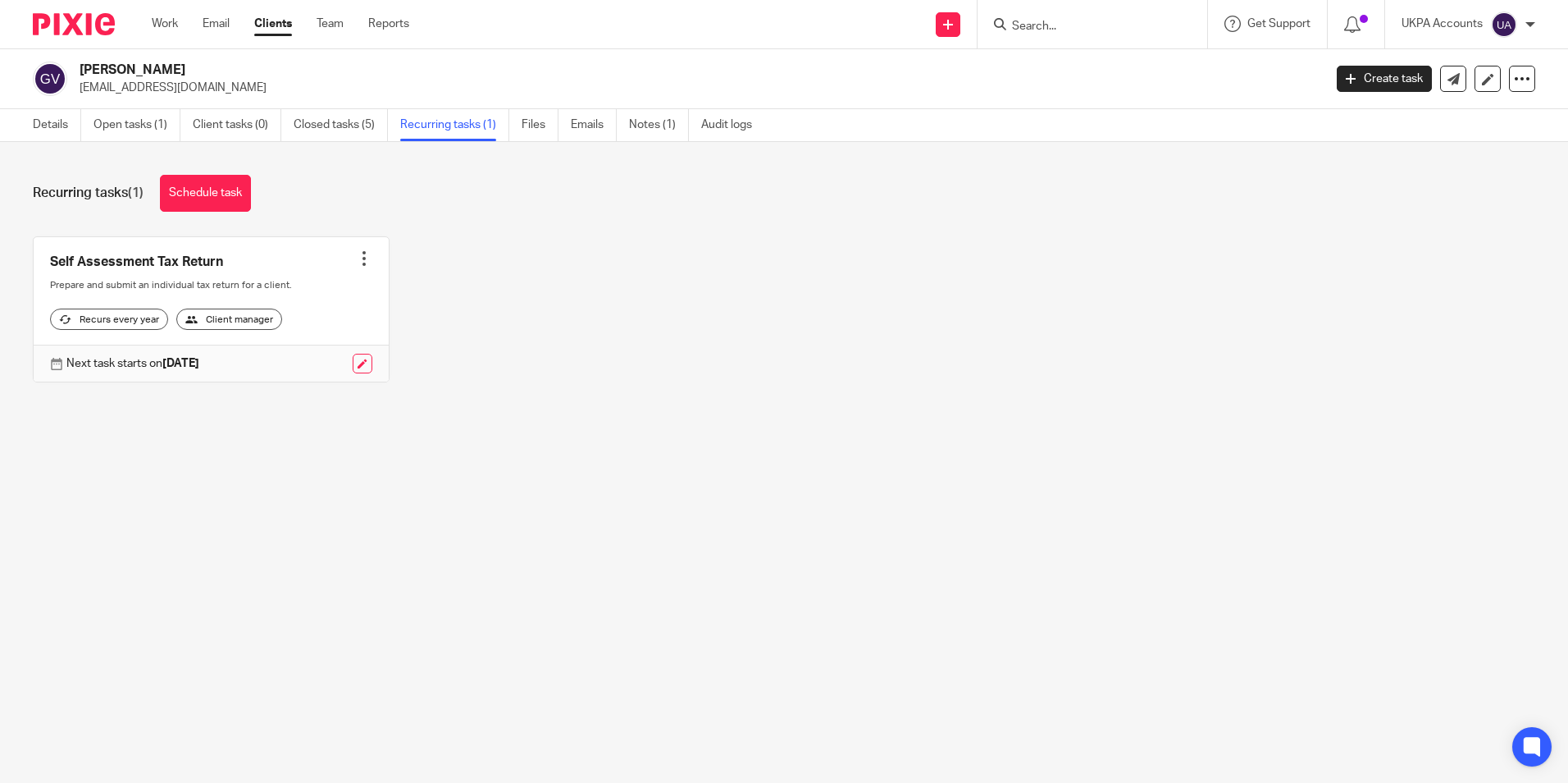
click at [343, 130] on link "Closed tasks (5)" at bounding box center [341, 124] width 94 height 32
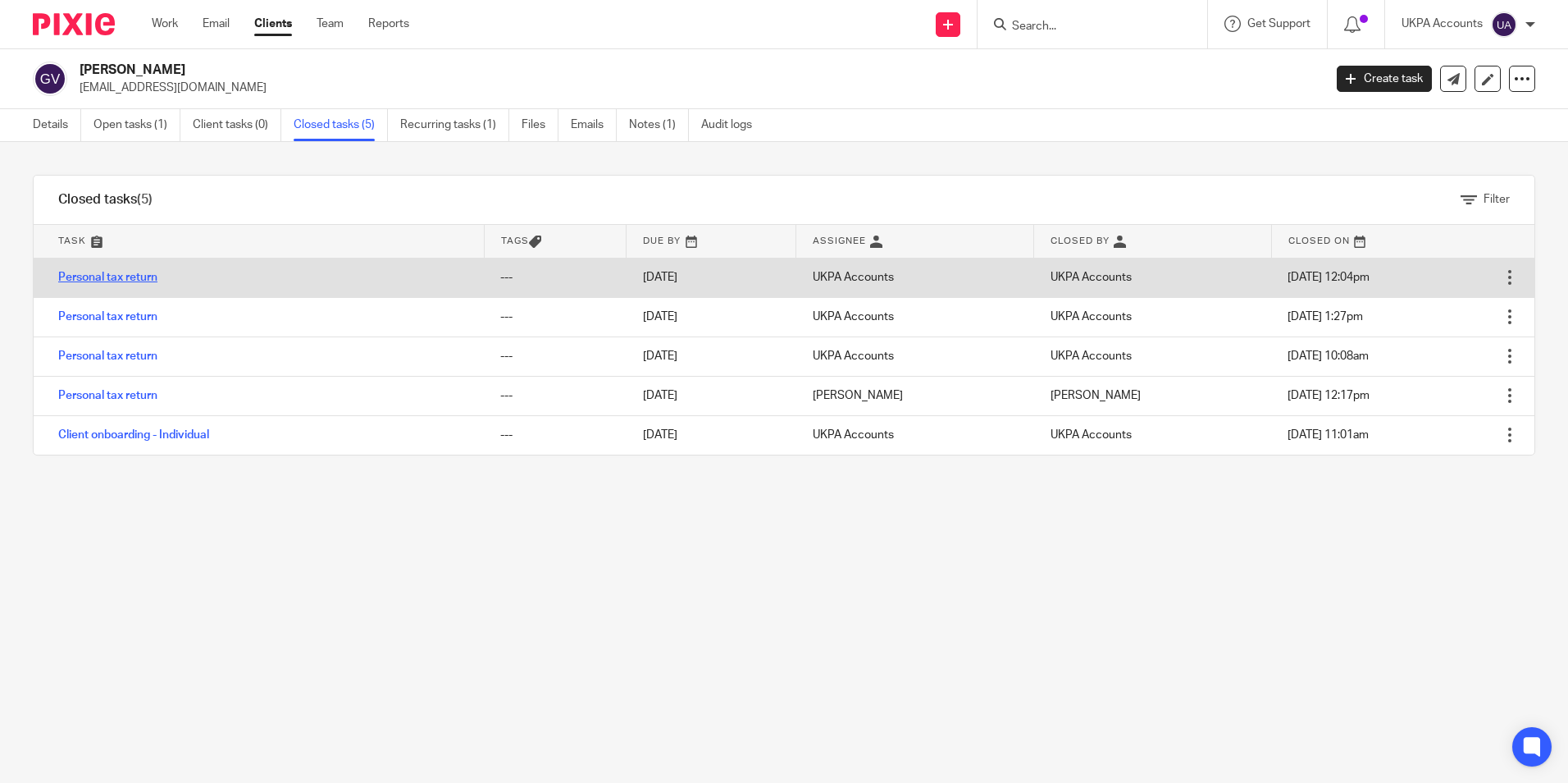
click at [132, 281] on link "Personal tax return" at bounding box center [108, 277] width 99 height 11
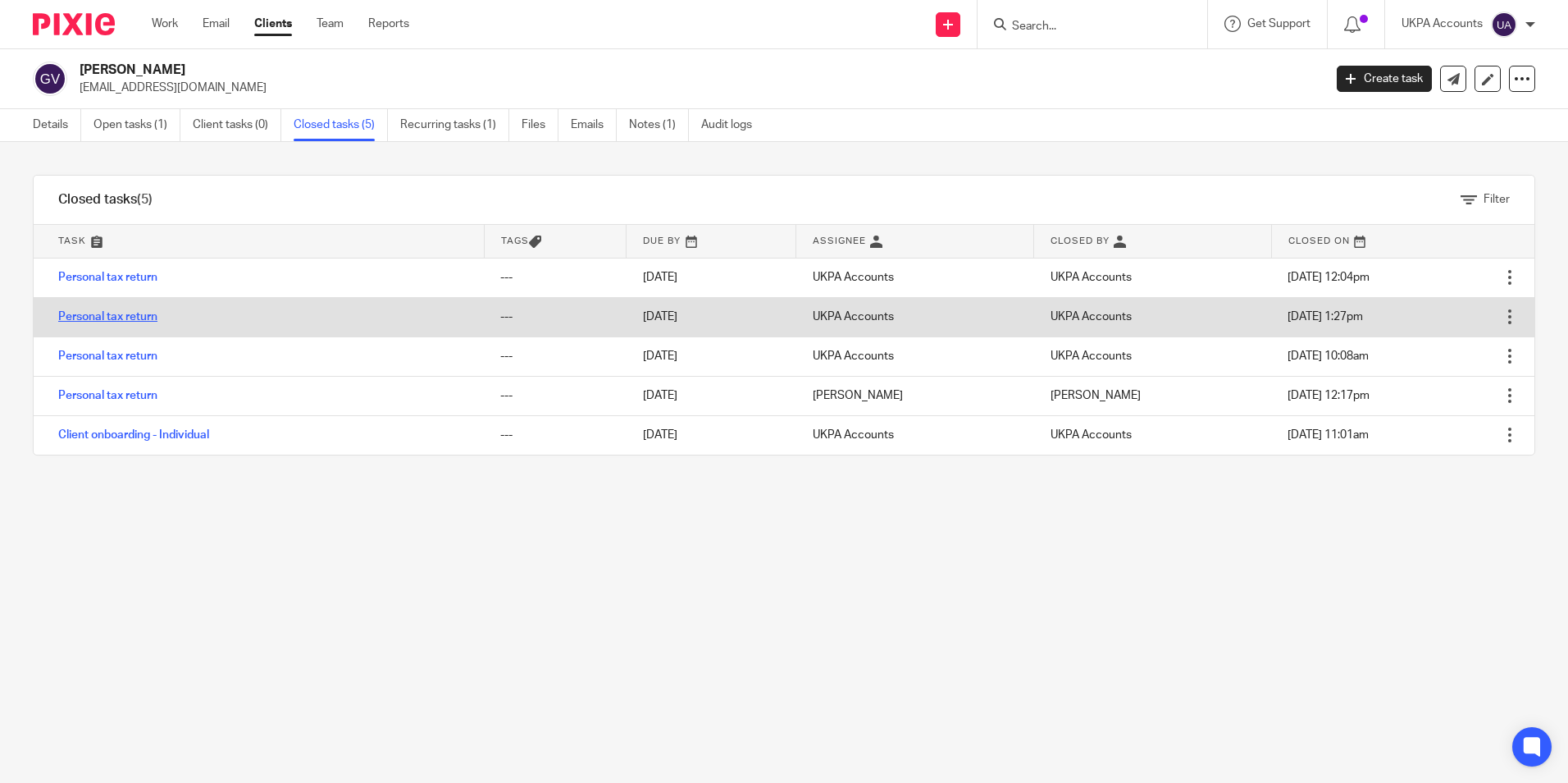
click at [106, 312] on link "Personal tax return" at bounding box center [108, 316] width 99 height 11
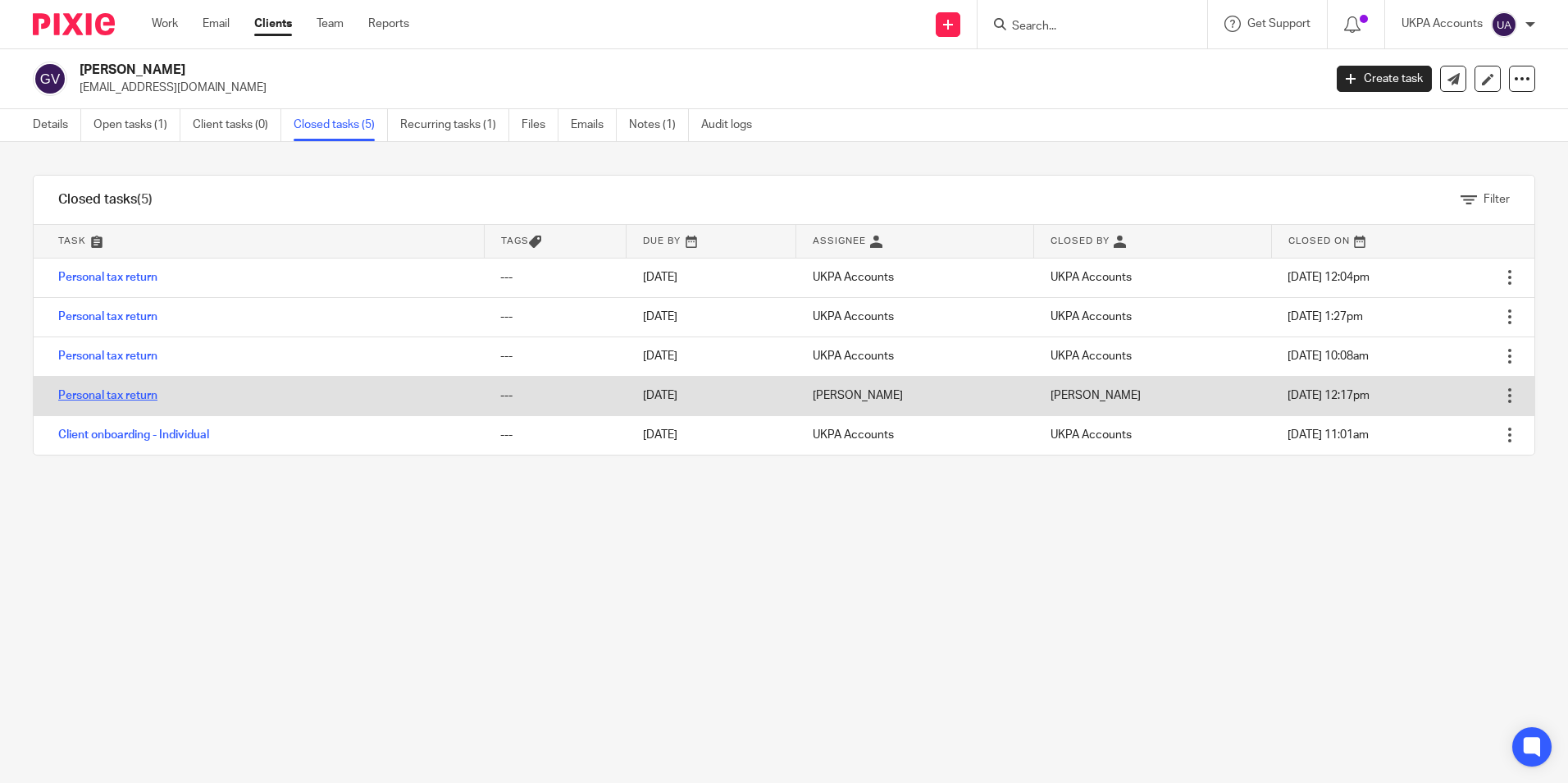
click at [123, 398] on link "Personal tax return" at bounding box center [108, 395] width 99 height 11
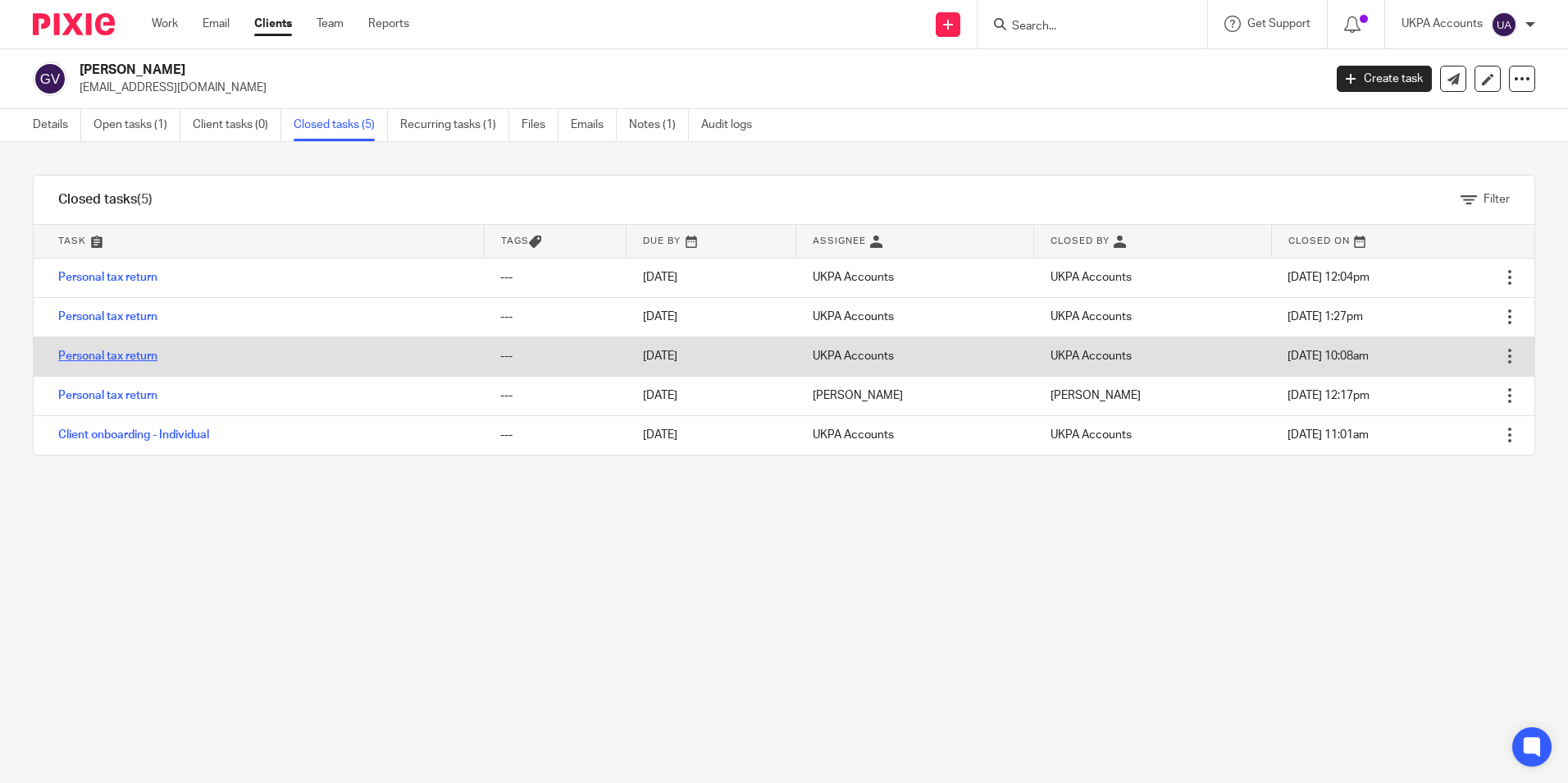
click at [121, 358] on link "Personal tax return" at bounding box center [108, 356] width 99 height 11
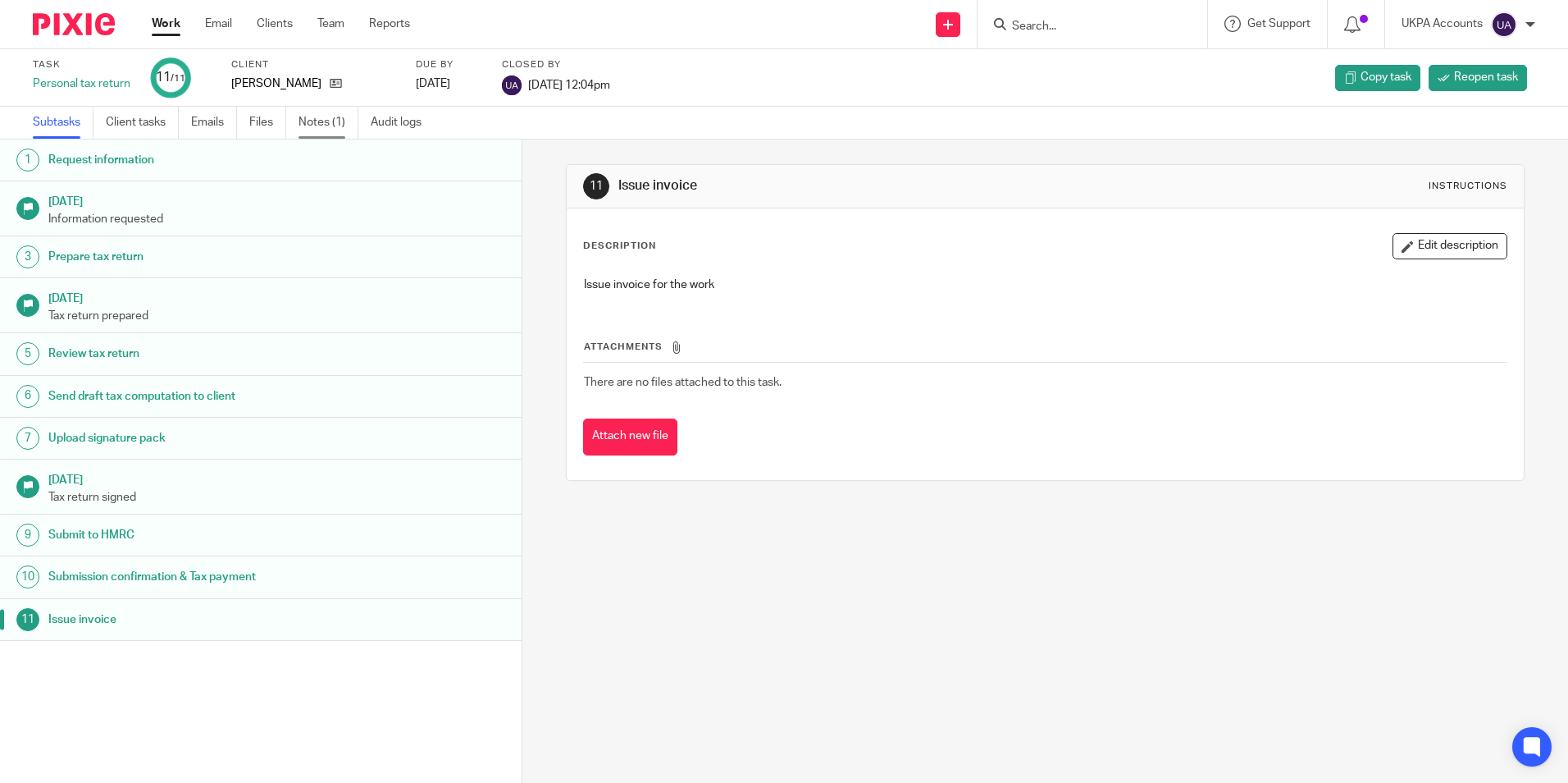
drag, startPoint x: 0, startPoint y: 0, endPoint x: 326, endPoint y: 124, distance: 348.8
click at [326, 124] on link "Notes (1)" at bounding box center [328, 123] width 60 height 32
click at [334, 124] on link "Notes (3)" at bounding box center [328, 123] width 60 height 32
drag, startPoint x: 0, startPoint y: 0, endPoint x: 338, endPoint y: 129, distance: 361.8
click at [338, 129] on link "Notes (1)" at bounding box center [328, 123] width 60 height 32
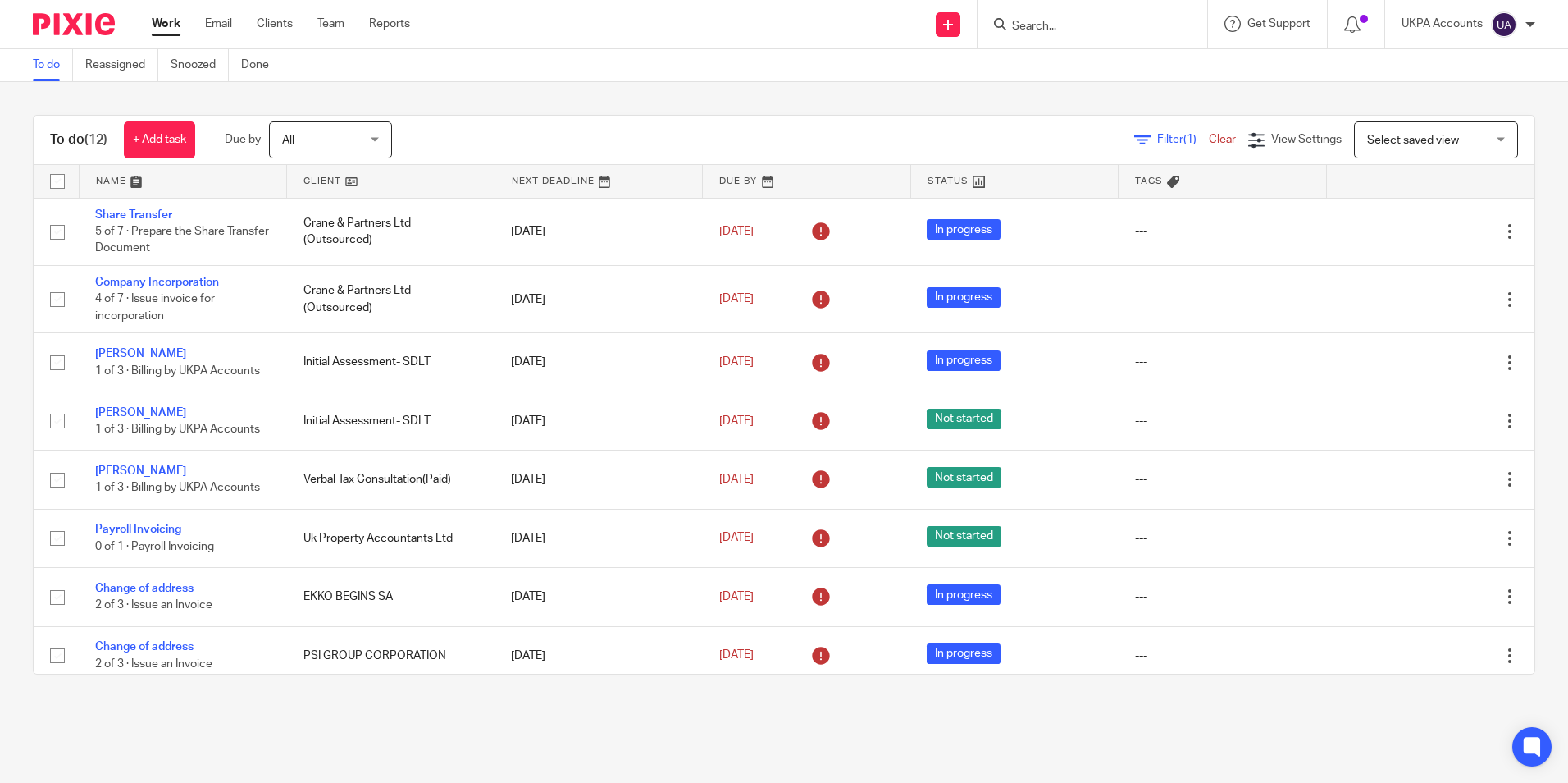
click at [1032, 30] on input "Search" at bounding box center [1084, 27] width 148 height 15
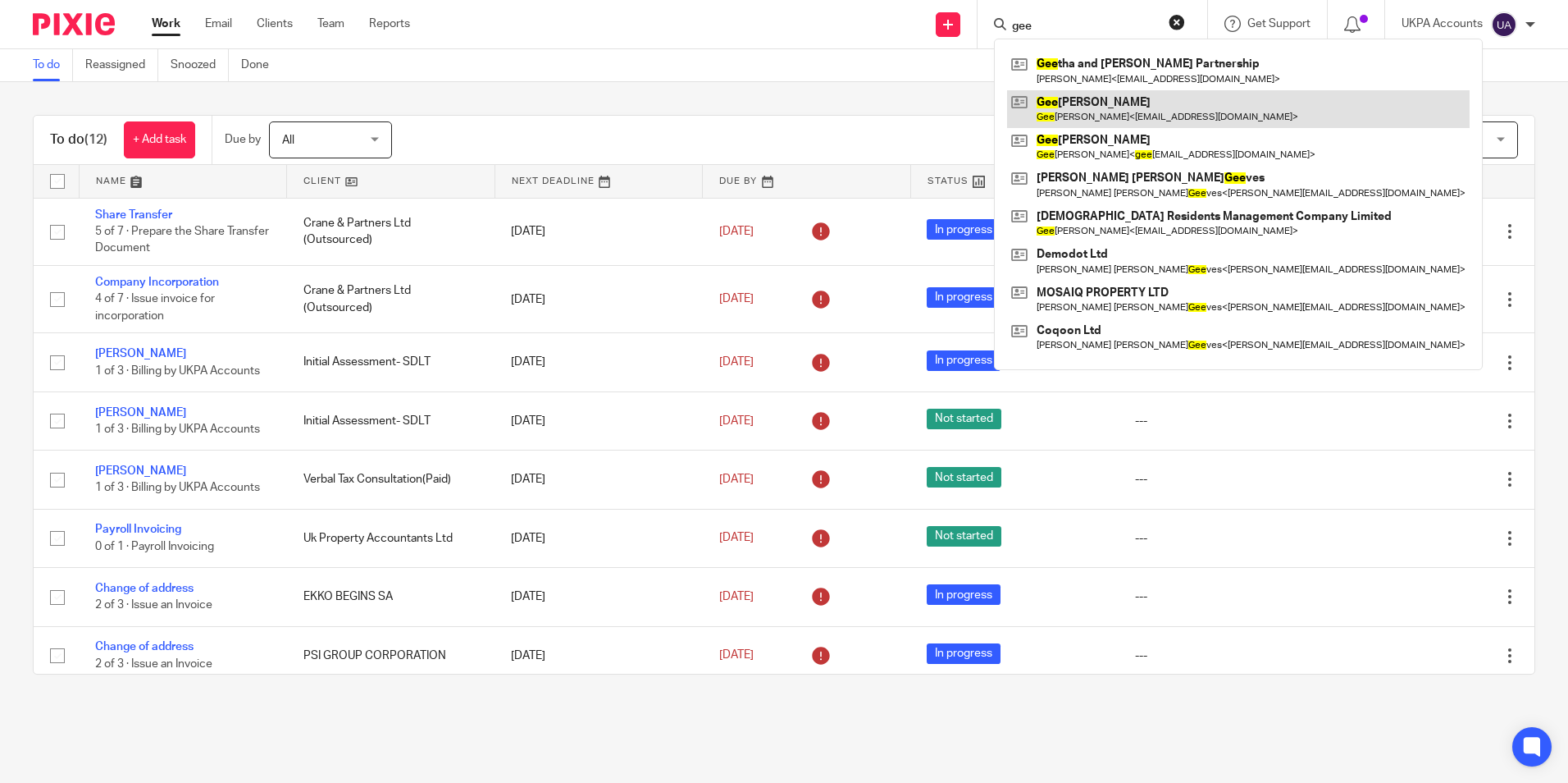
click at [1078, 106] on link at bounding box center [1238, 109] width 463 height 37
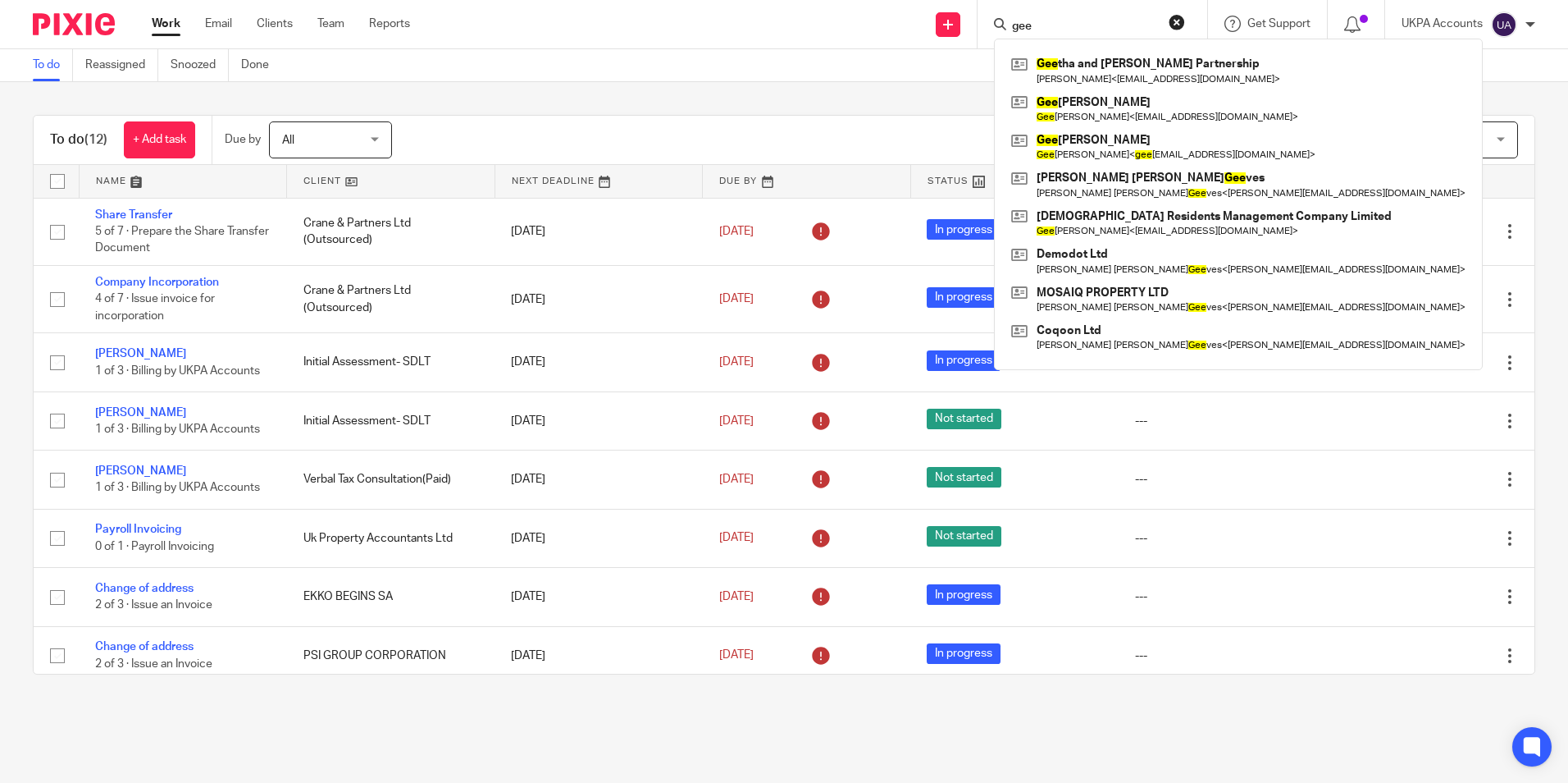
drag, startPoint x: 1047, startPoint y: 22, endPoint x: 1000, endPoint y: 30, distance: 47.7
click at [1000, 30] on div "gee" at bounding box center [1090, 24] width 191 height 21
paste input "Glenn Hardi"
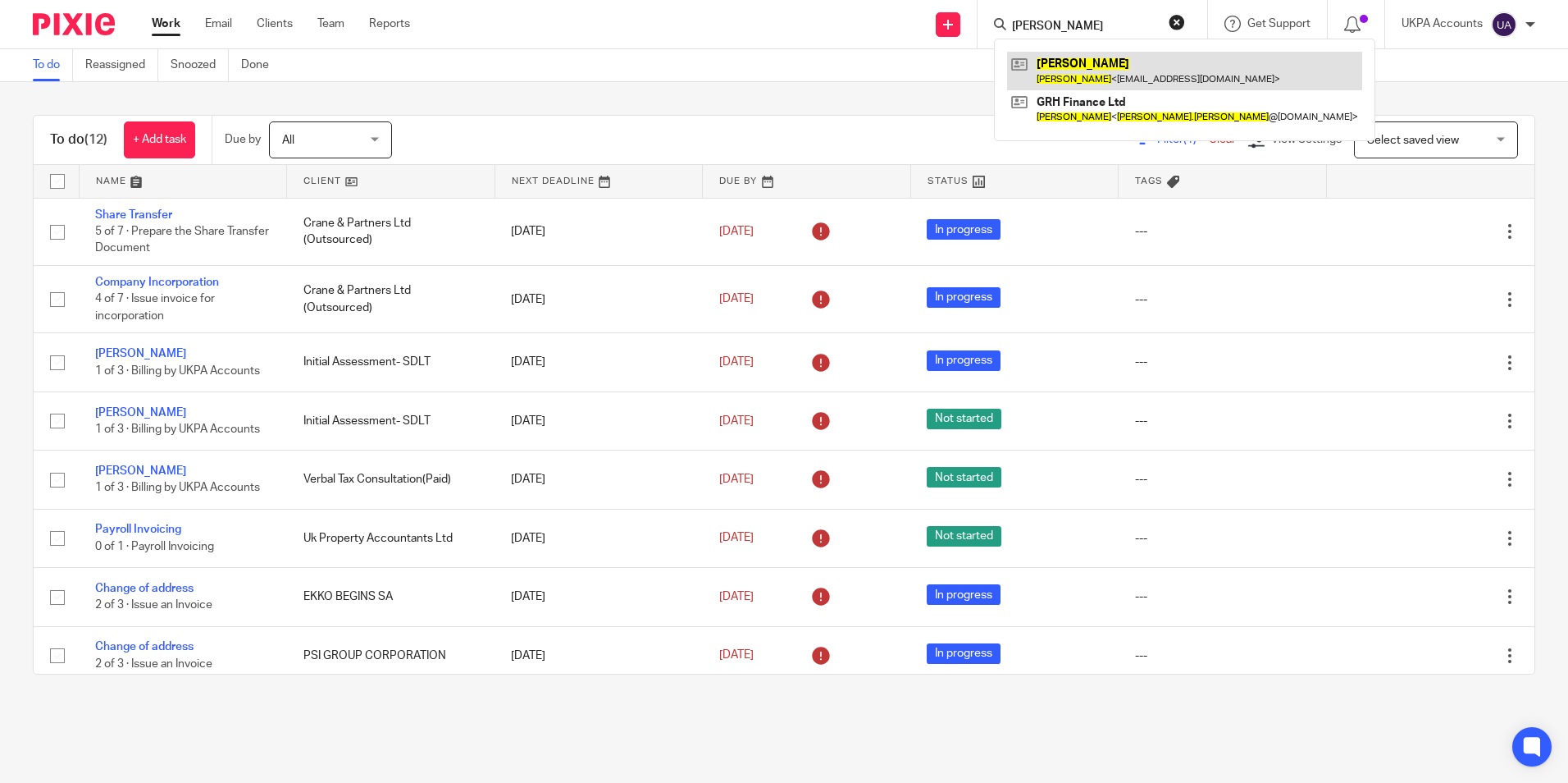
type input "Glenn Hardie"
click at [1118, 64] on link at bounding box center [1184, 70] width 355 height 37
click at [1175, 20] on button "reset" at bounding box center [1177, 22] width 17 height 17
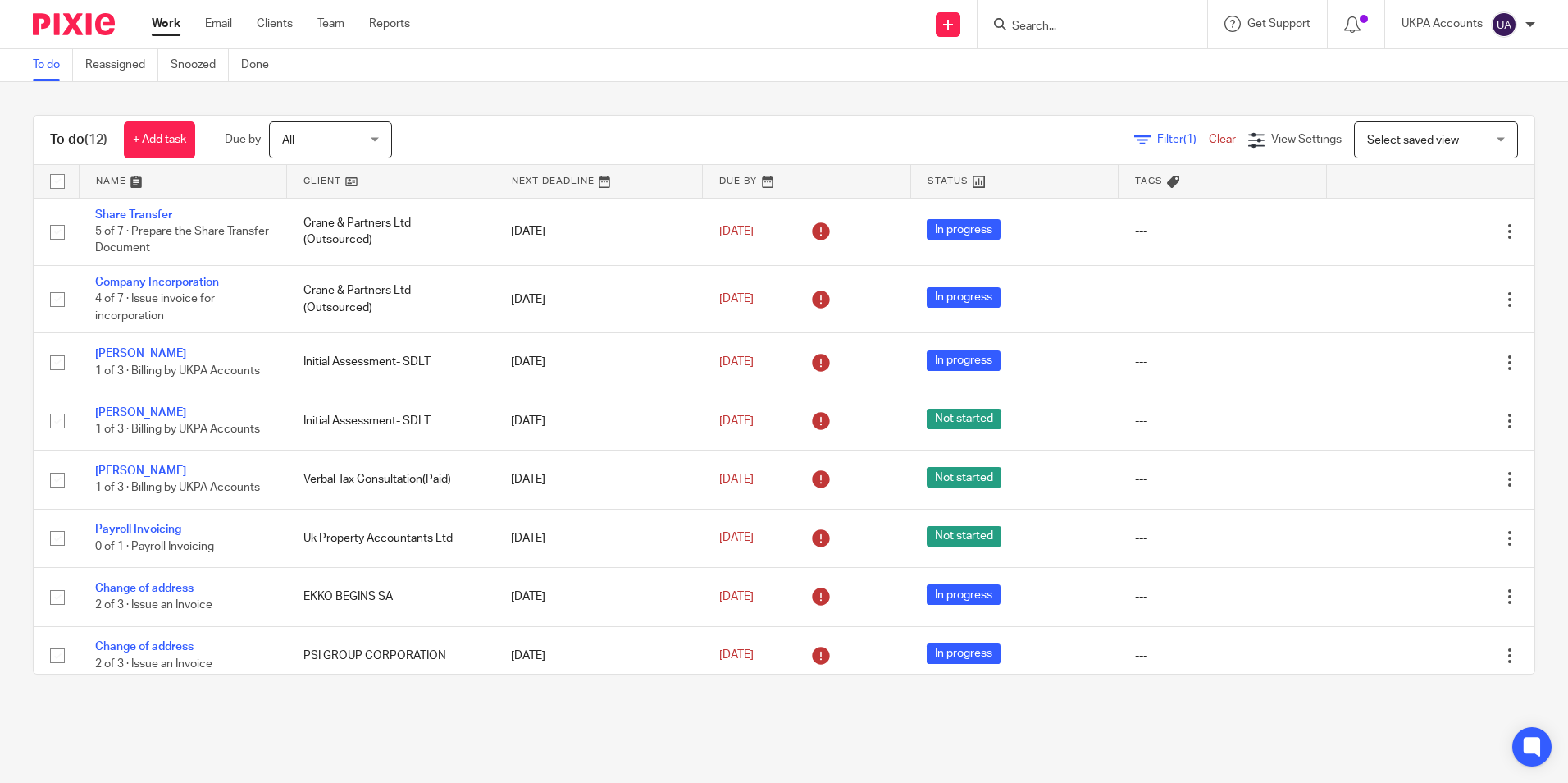
click at [1066, 30] on input "Search" at bounding box center [1084, 27] width 148 height 15
click at [1042, 29] on input "Search" at bounding box center [1084, 27] width 148 height 15
paste input "Diana Rosemary Galilee"
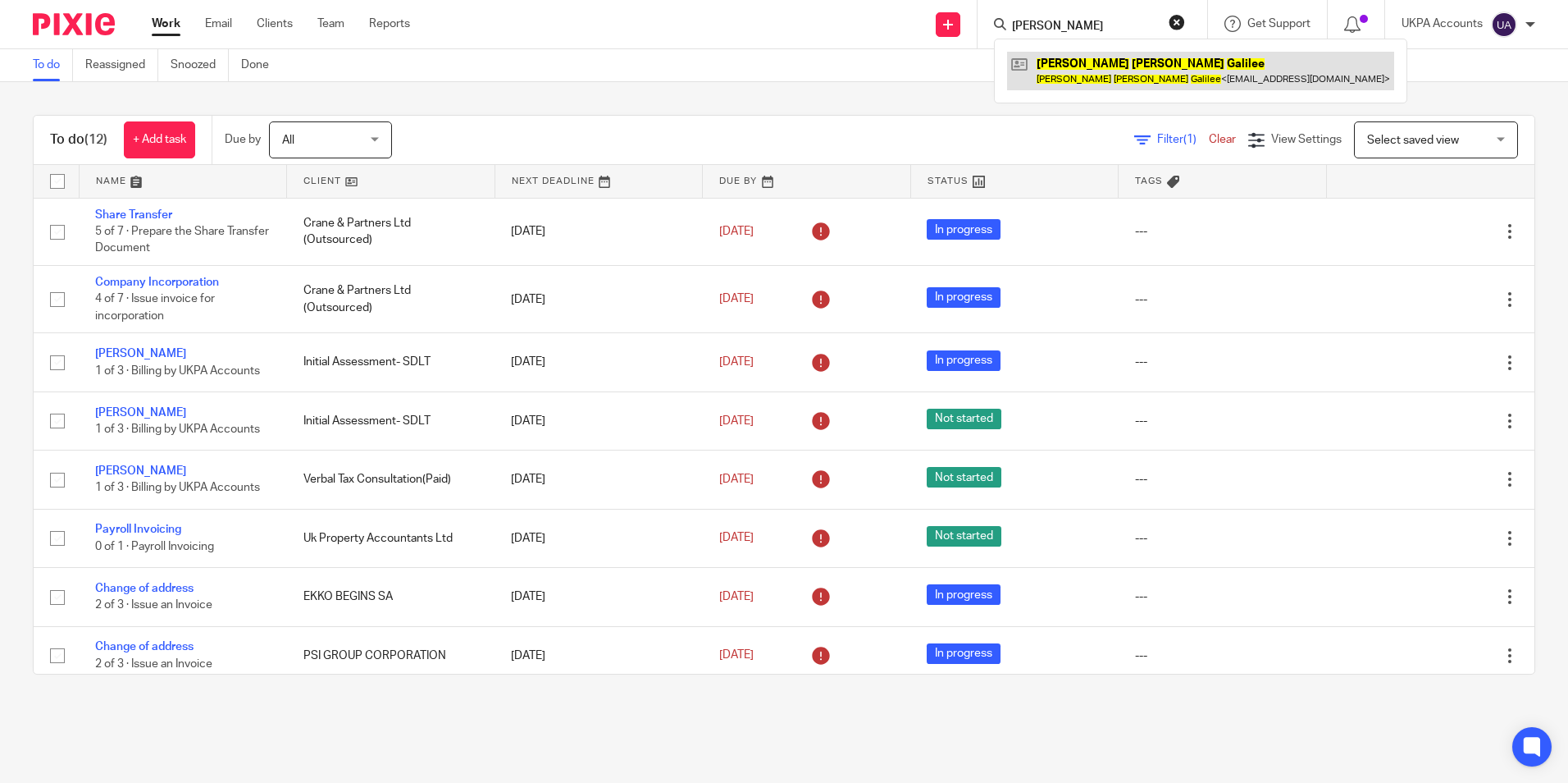
type input "Diana Rosemary Galilee"
click at [1079, 74] on link at bounding box center [1200, 70] width 387 height 37
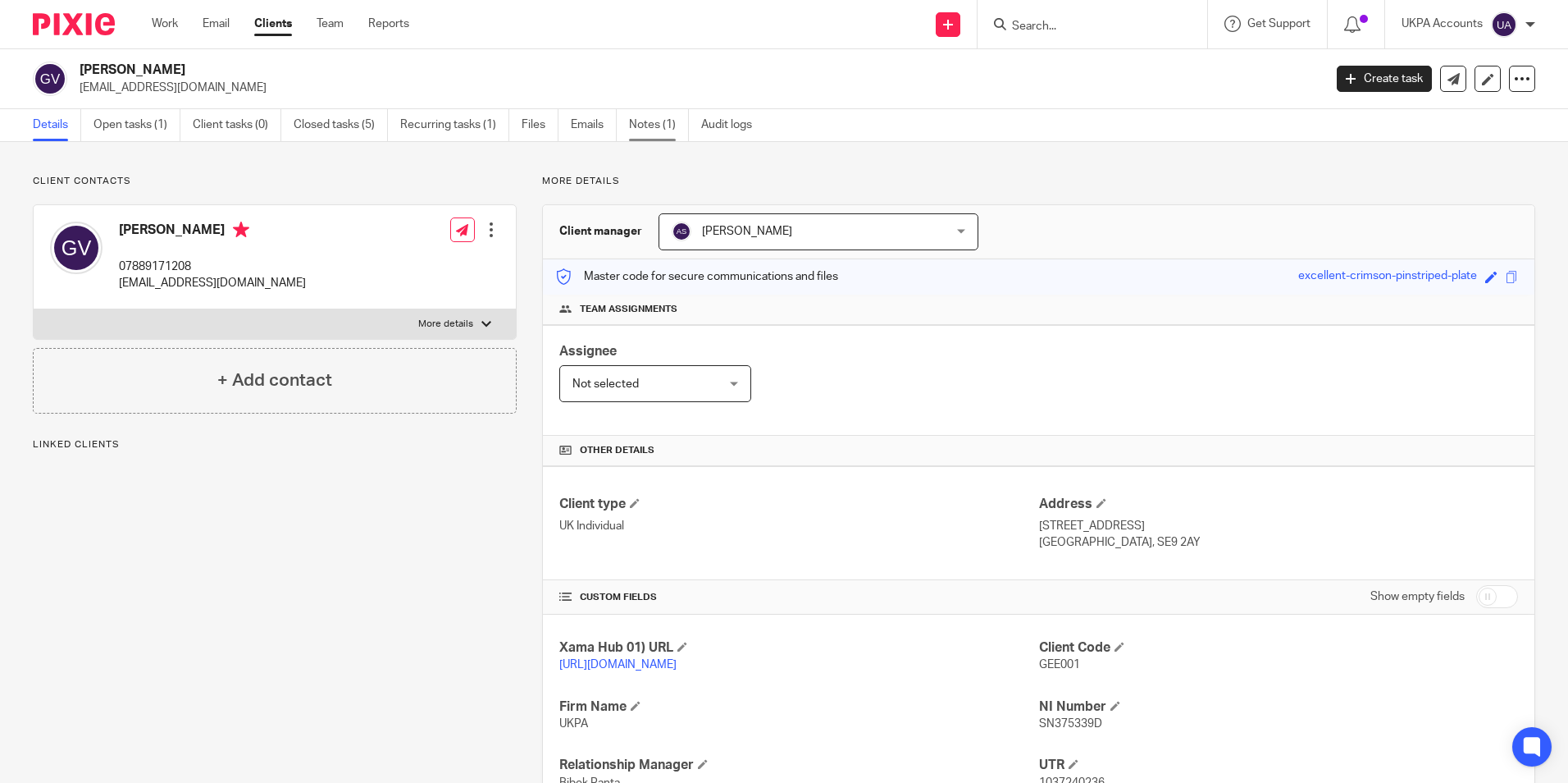
click at [649, 125] on link "Notes (1)" at bounding box center [658, 124] width 60 height 32
